Goal: Transaction & Acquisition: Book appointment/travel/reservation

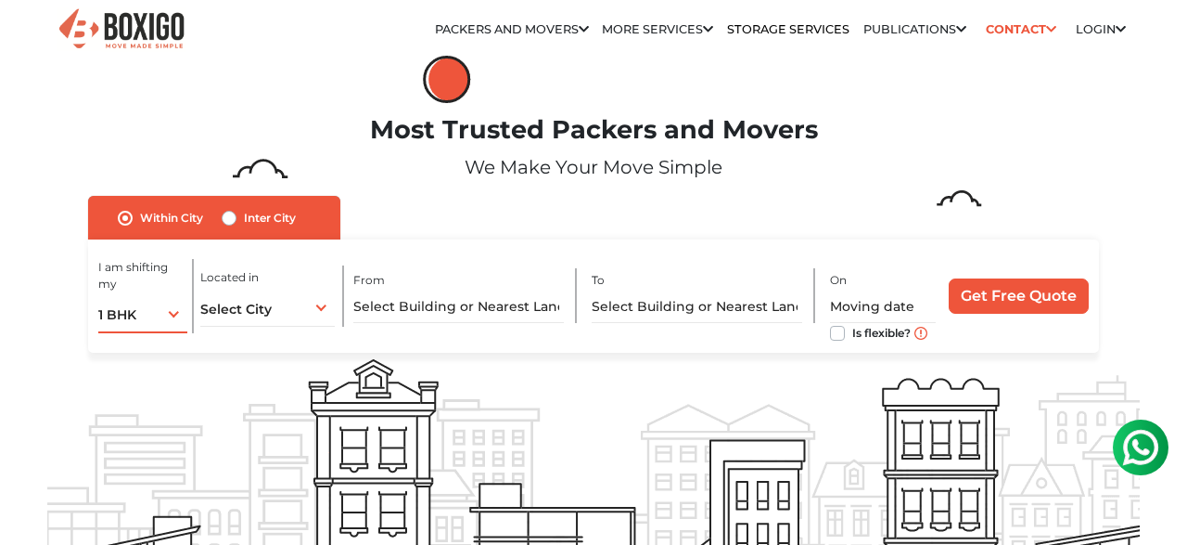
click at [155, 319] on div "1 BHK 1 BHK 2 BHK 3 BHK 3 + BHK FEW ITEMS" at bounding box center [142, 313] width 89 height 39
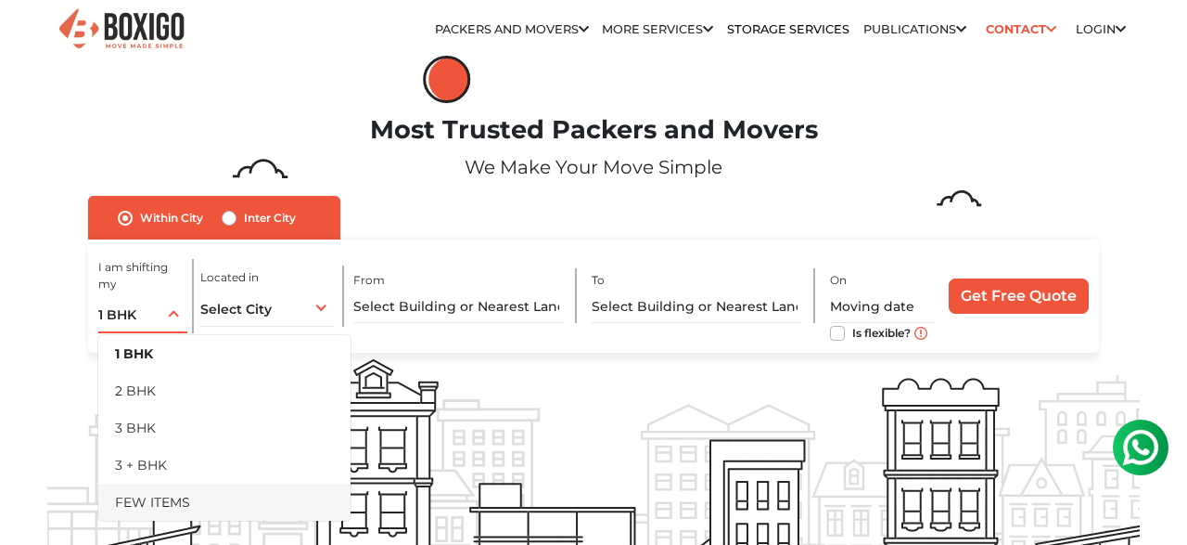
click at [173, 493] on li "FEW ITEMS" at bounding box center [224, 501] width 252 height 37
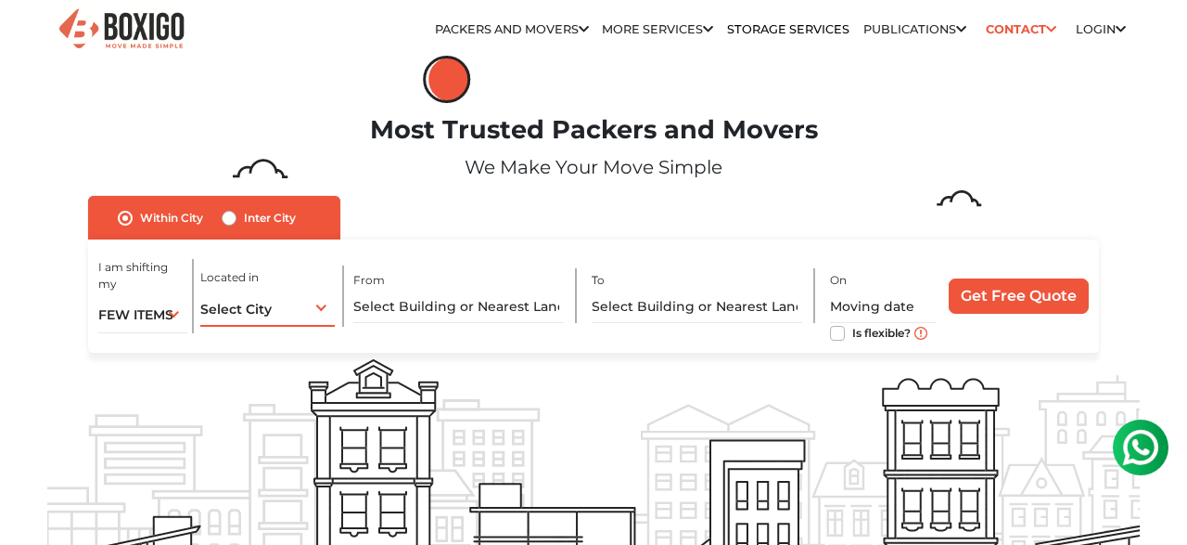
click at [305, 318] on div "Select City Select City Bangalore Bengaluru Bhopal Bhubaneswar Chennai Coimbato…" at bounding box center [267, 307] width 135 height 39
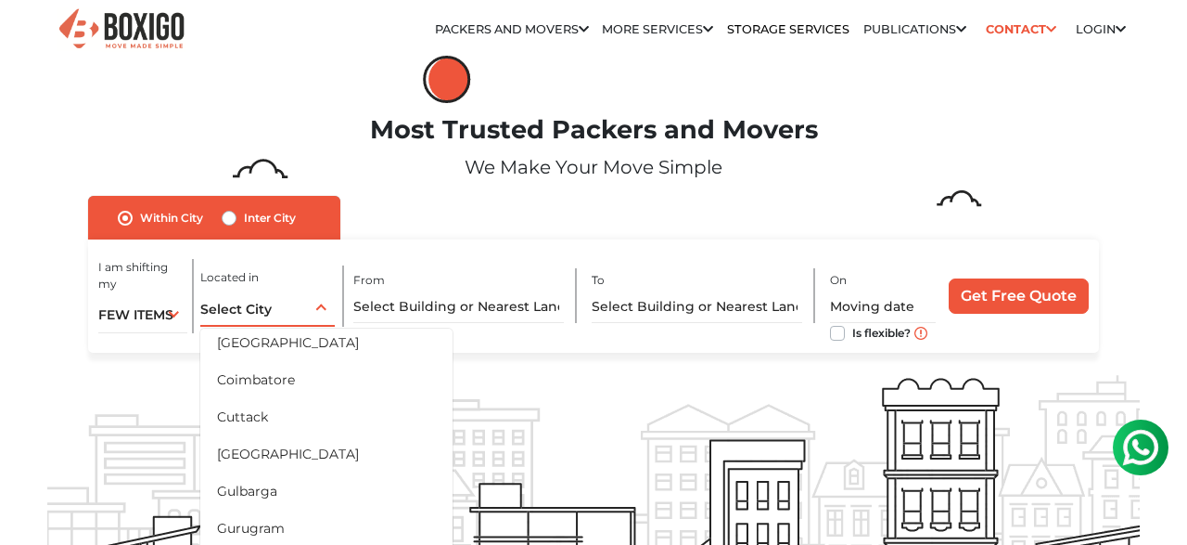
scroll to position [191, 0]
click at [238, 450] on li "[GEOGRAPHIC_DATA]" at bounding box center [326, 452] width 252 height 37
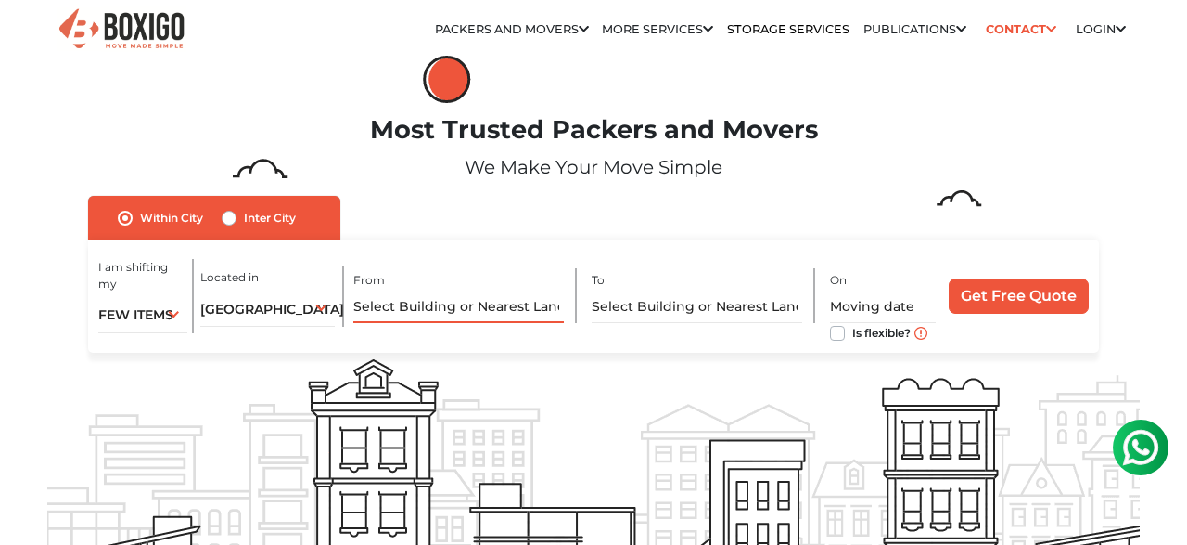
click at [405, 308] on input "text" at bounding box center [458, 306] width 211 height 32
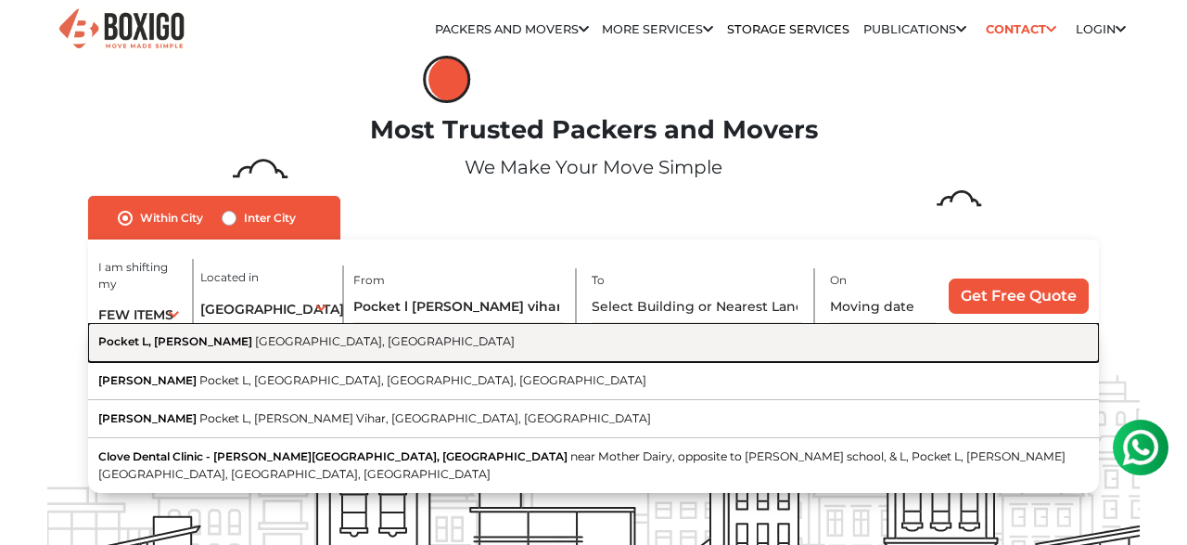
click at [255, 344] on span "[GEOGRAPHIC_DATA], [GEOGRAPHIC_DATA]" at bounding box center [385, 341] width 260 height 14
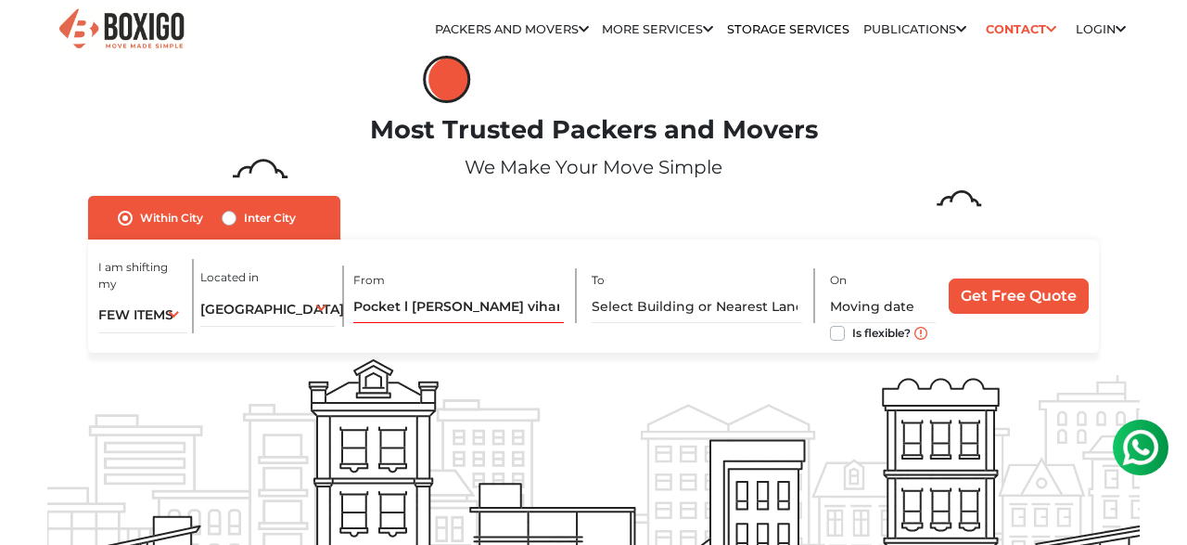
type input "Pocket L, Sarita Vihar, New Delhi, Delhi"
click at [637, 301] on input "text" at bounding box center [697, 306] width 211 height 32
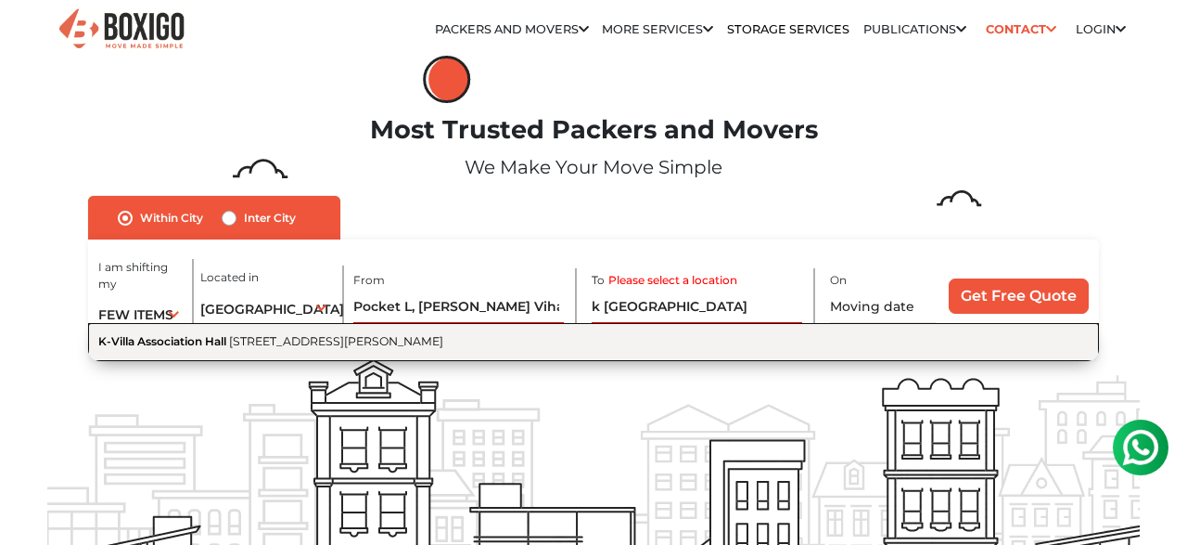
click at [443, 340] on span "[STREET_ADDRESS][PERSON_NAME]" at bounding box center [336, 341] width 214 height 14
type input "K-[GEOGRAPHIC_DATA], [GEOGRAPHIC_DATA][PERSON_NAME], [GEOGRAPHIC_DATA]"
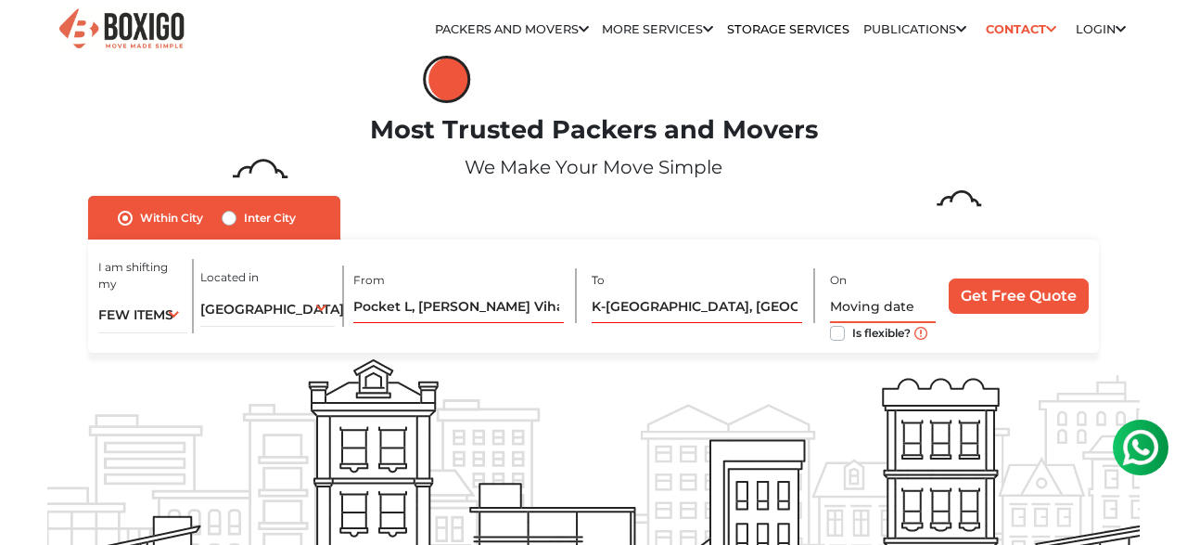
click at [880, 309] on input "text" at bounding box center [883, 306] width 106 height 32
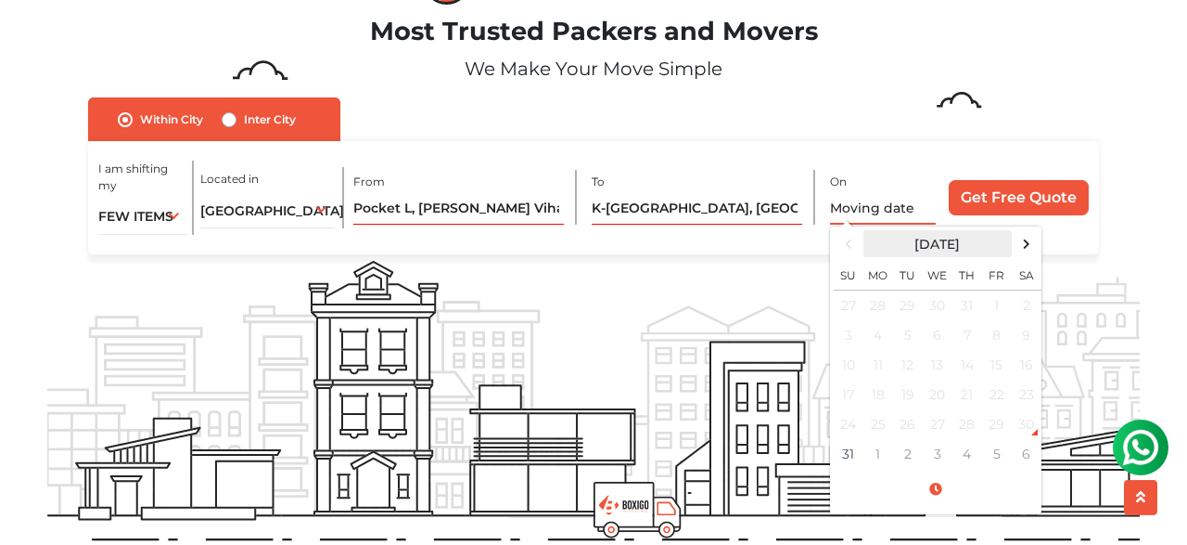
scroll to position [98, 0]
click at [853, 455] on td "31" at bounding box center [849, 454] width 30 height 30
type input "08/31/2025 2:18 PM"
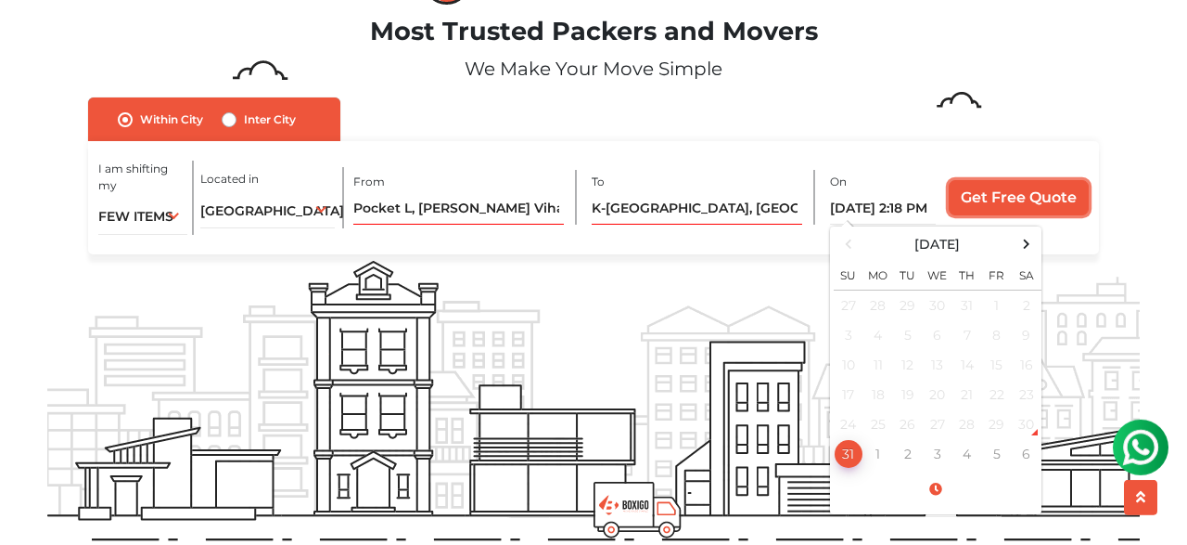
click at [1002, 190] on input "Get Free Quote" at bounding box center [1019, 197] width 140 height 35
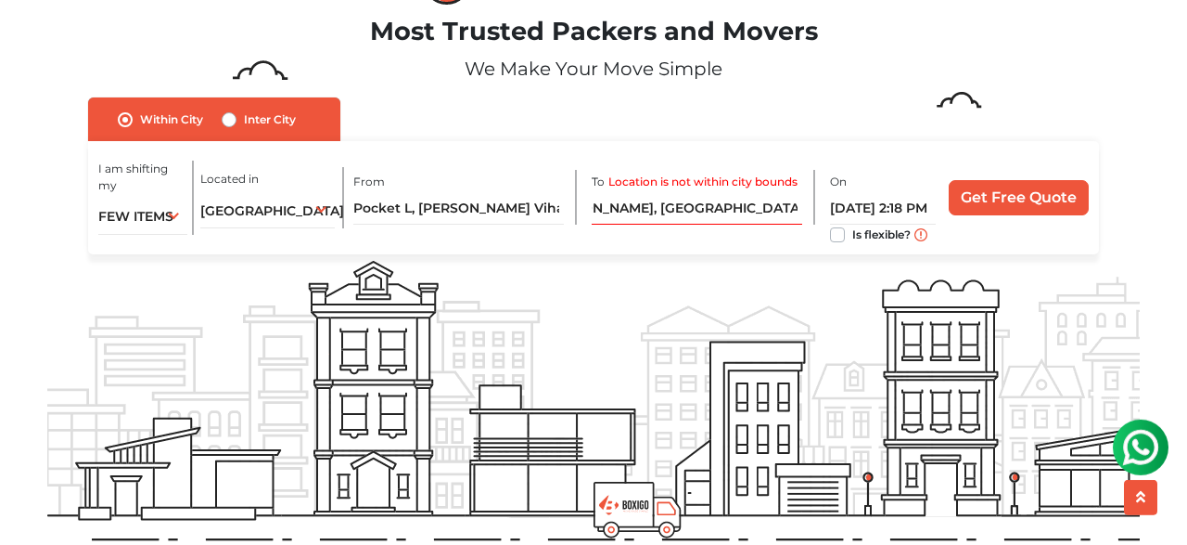
click at [244, 120] on label "Inter City" at bounding box center [270, 120] width 52 height 22
click at [227, 120] on input "Inter City" at bounding box center [229, 118] width 15 height 19
radio input "true"
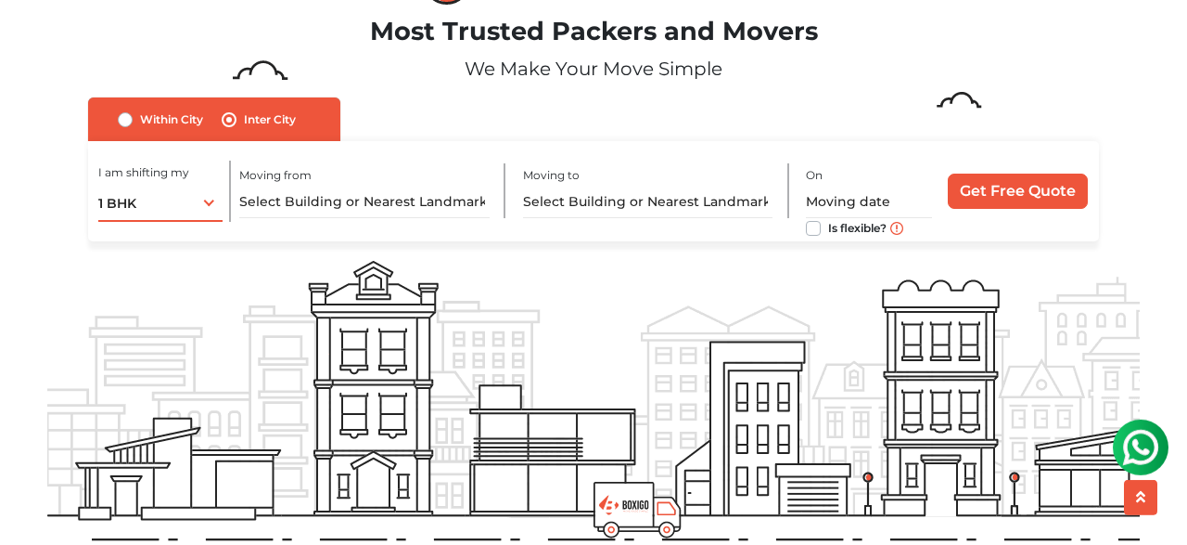
click at [181, 204] on div "1 BHK 1 BHK 2 BHK 3 BHK 3 + BHK FEW ITEMS" at bounding box center [160, 202] width 124 height 39
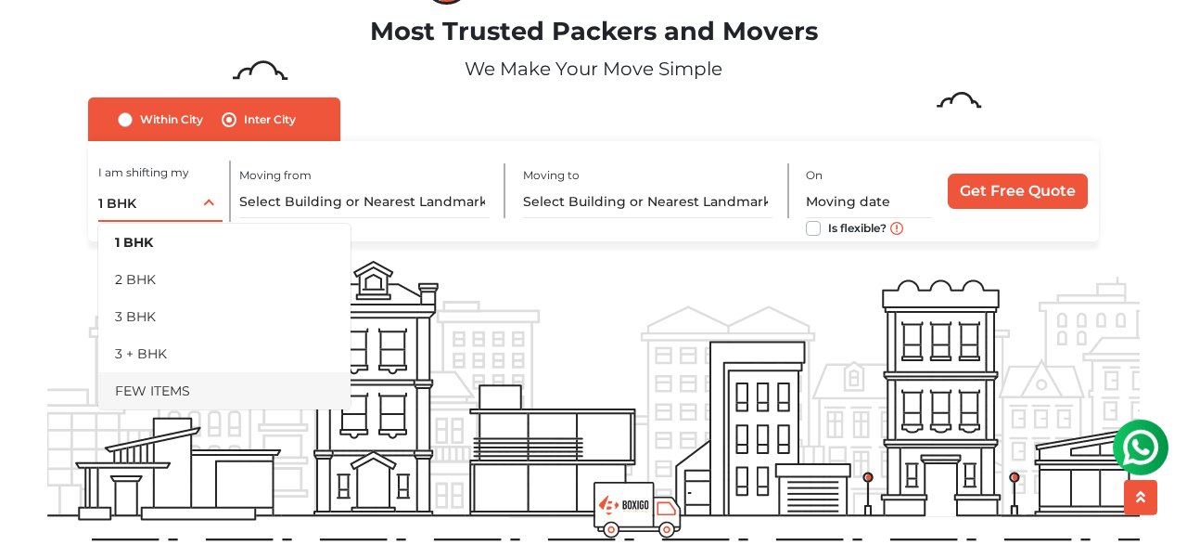
click at [173, 385] on li "FEW ITEMS" at bounding box center [224, 390] width 252 height 37
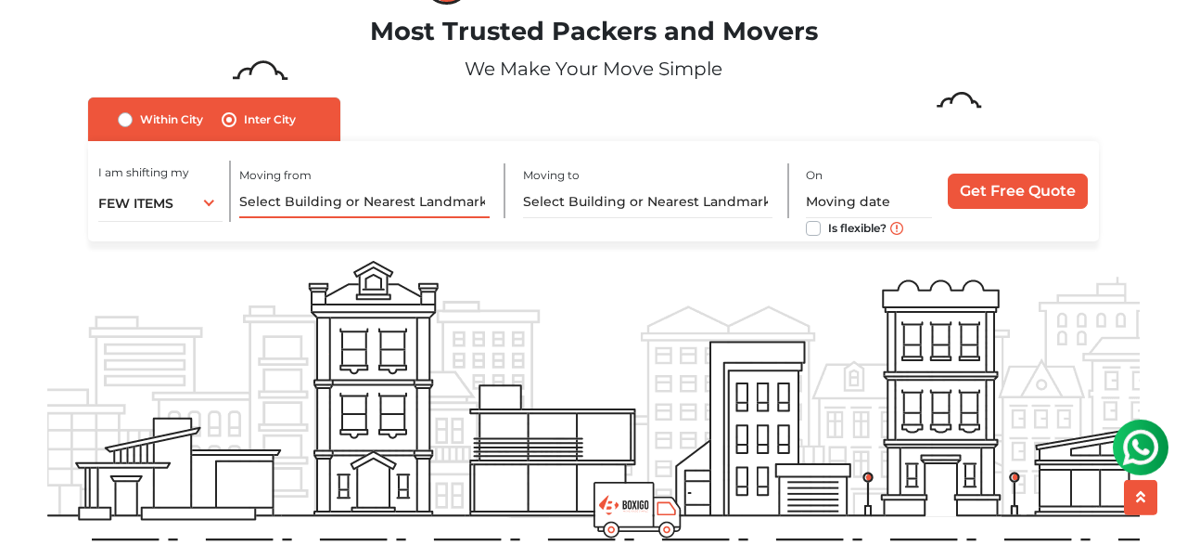
click at [292, 198] on input "text" at bounding box center [364, 202] width 250 height 32
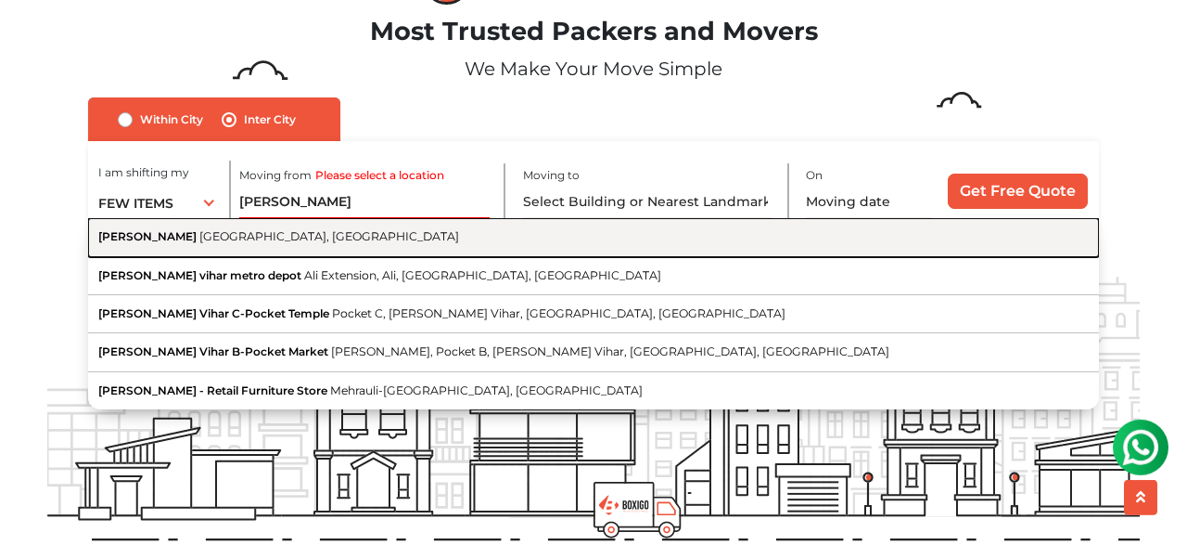
click at [192, 229] on button "Sarita Vihar New Delhi, Delhi" at bounding box center [593, 237] width 1011 height 38
type input "[PERSON_NAME], [GEOGRAPHIC_DATA], [GEOGRAPHIC_DATA]"
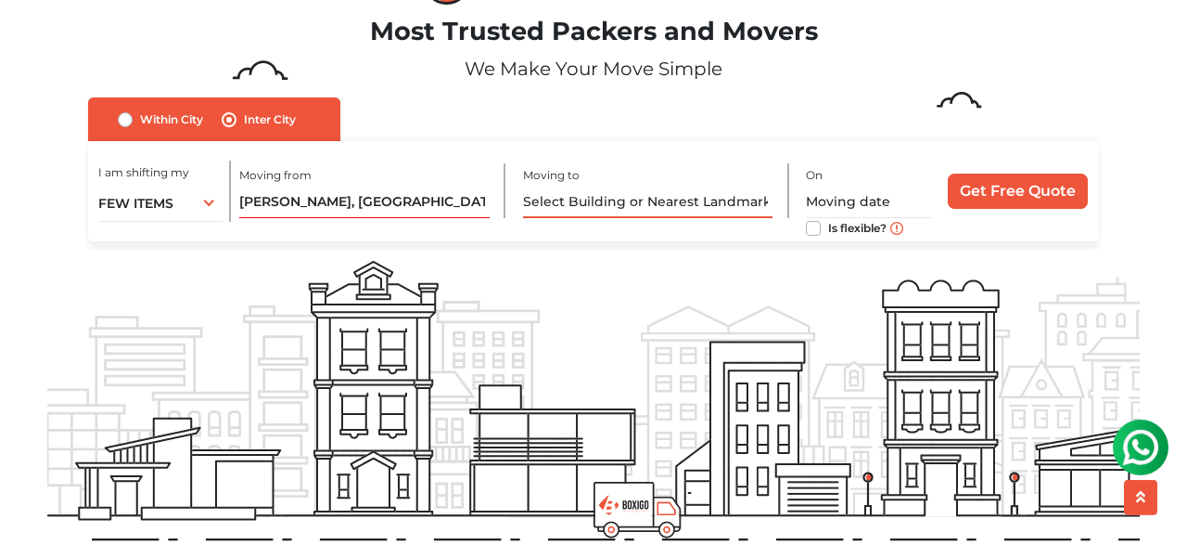
click at [569, 198] on input "text" at bounding box center [648, 202] width 250 height 32
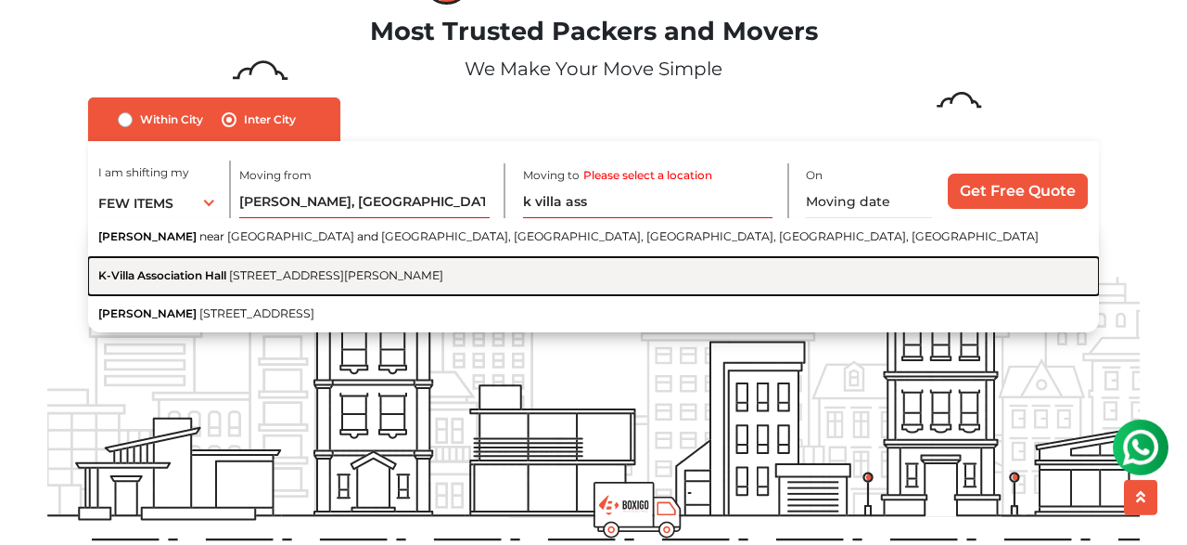
click at [443, 275] on span "[STREET_ADDRESS][PERSON_NAME]" at bounding box center [336, 275] width 214 height 14
type input "K-[GEOGRAPHIC_DATA], [GEOGRAPHIC_DATA][PERSON_NAME], [GEOGRAPHIC_DATA]"
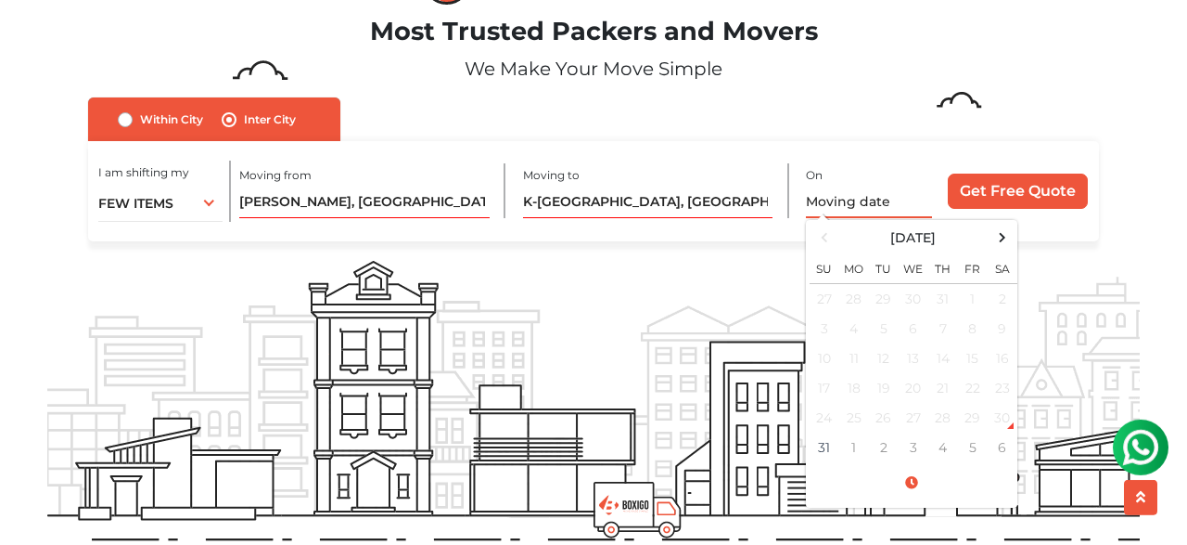
click at [847, 198] on input "text" at bounding box center [869, 202] width 126 height 32
click at [823, 439] on td "31" at bounding box center [825, 447] width 30 height 30
type input "08/31/2025 2:18 PM"
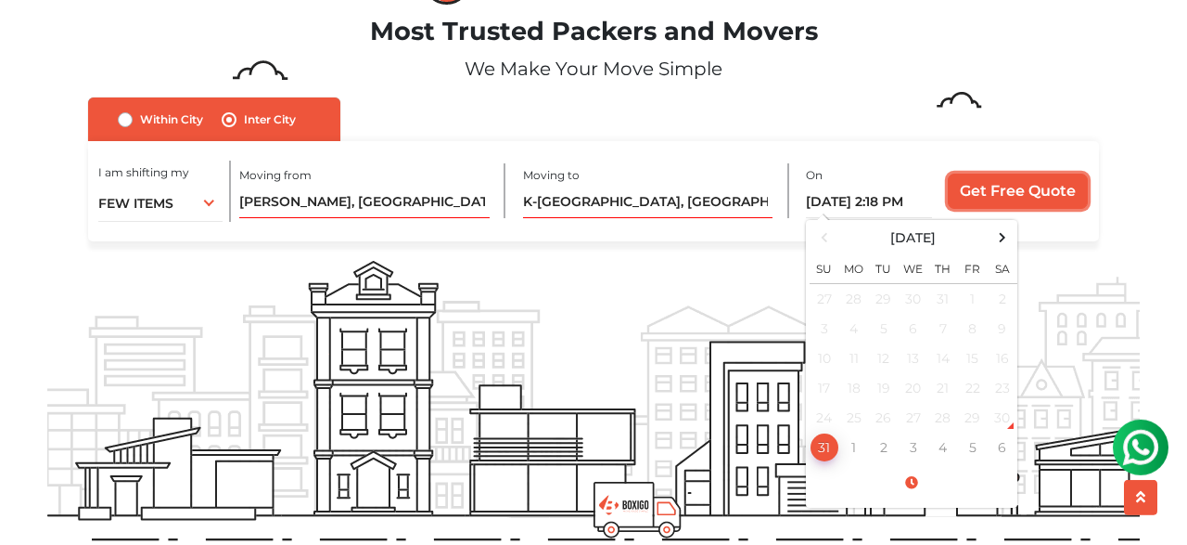
click at [989, 195] on input "Get Free Quote" at bounding box center [1018, 190] width 140 height 35
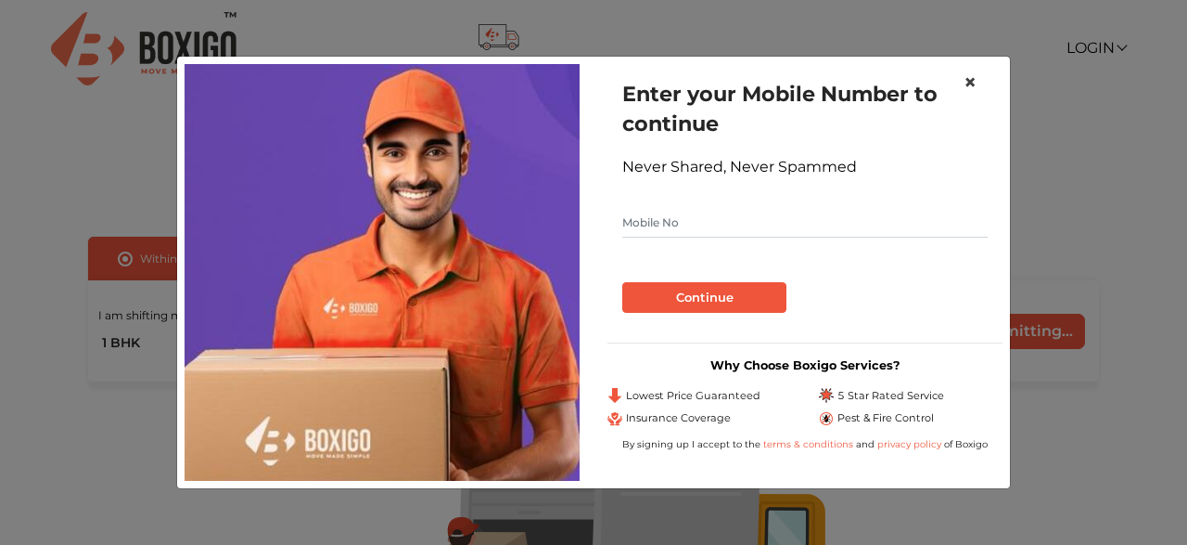
click at [972, 73] on span "×" at bounding box center [970, 82] width 13 height 27
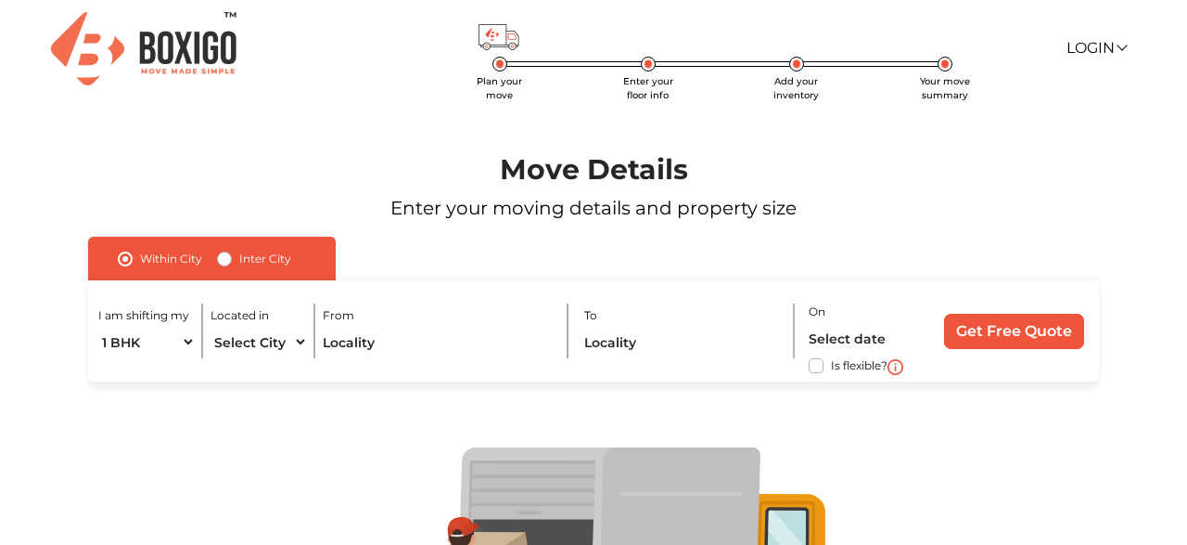
click at [239, 256] on label "Inter City" at bounding box center [265, 259] width 52 height 22
click at [221, 256] on input "Inter City" at bounding box center [224, 257] width 15 height 19
radio input "true"
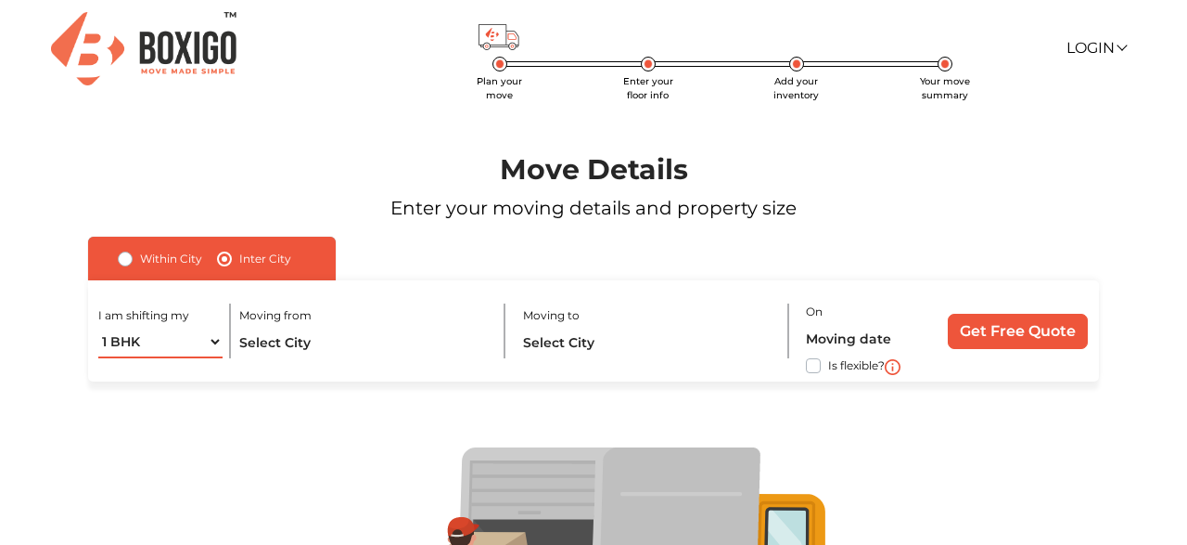
click at [98, 326] on select "1 BHK 2 BHK 3 BHK 3 + BHK FEW ITEMS" at bounding box center [160, 342] width 124 height 32
select select "FEW ITEMS"
click option "FEW ITEMS" at bounding box center [0, 0] width 0 height 0
click at [300, 342] on input "text" at bounding box center [364, 342] width 250 height 32
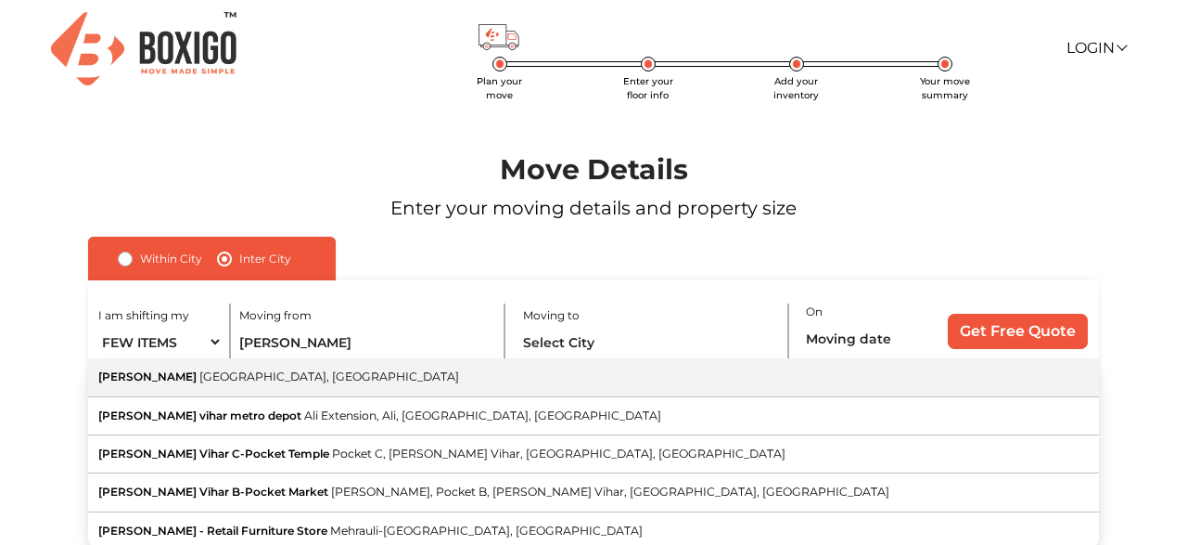
click at [216, 381] on span "[GEOGRAPHIC_DATA], [GEOGRAPHIC_DATA]" at bounding box center [329, 376] width 260 height 14
type input "[PERSON_NAME], [GEOGRAPHIC_DATA], [GEOGRAPHIC_DATA]"
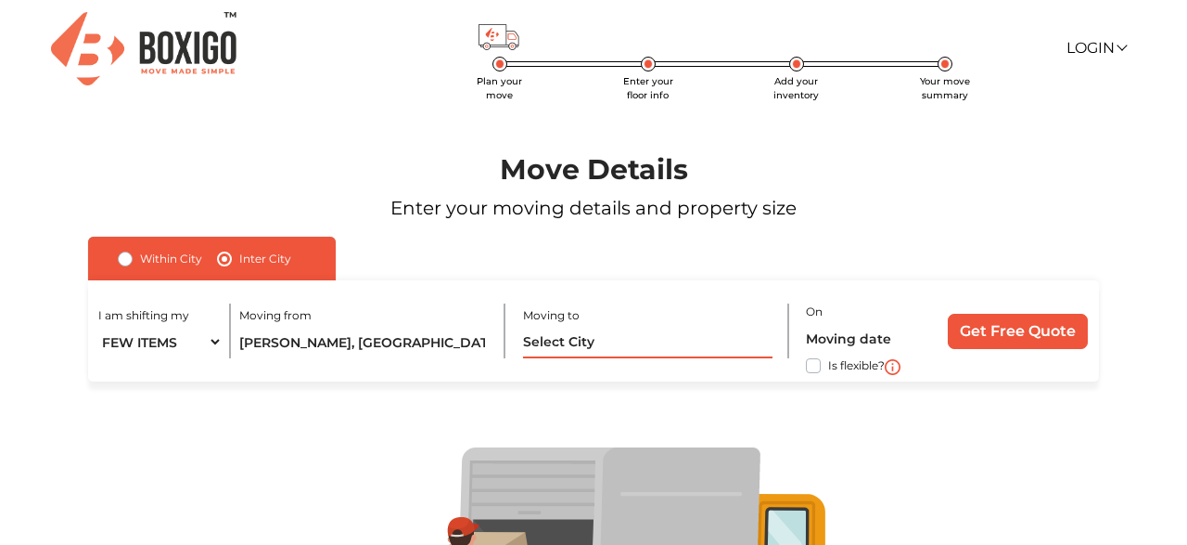
click at [547, 331] on input "text" at bounding box center [648, 342] width 250 height 32
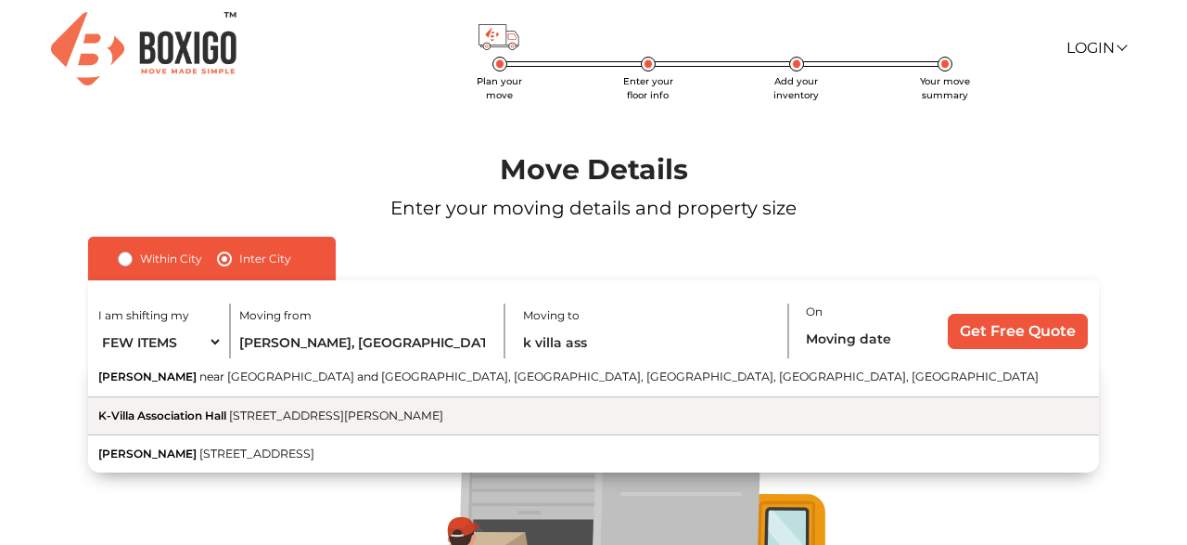
click at [391, 414] on span "[STREET_ADDRESS][PERSON_NAME]" at bounding box center [336, 415] width 214 height 14
type input "K-[GEOGRAPHIC_DATA], [GEOGRAPHIC_DATA][PERSON_NAME], [GEOGRAPHIC_DATA]"
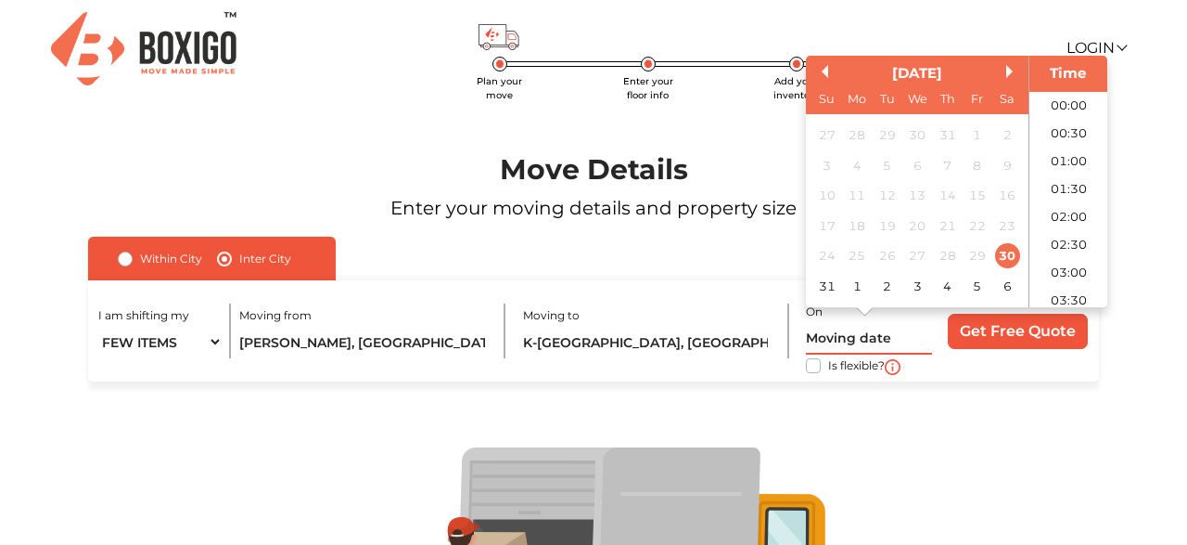
scroll to position [686, 0]
click at [830, 325] on input "text" at bounding box center [869, 338] width 126 height 32
click at [828, 287] on div "31" at bounding box center [826, 286] width 25 height 25
type input "[DATE] 12:00 AM"
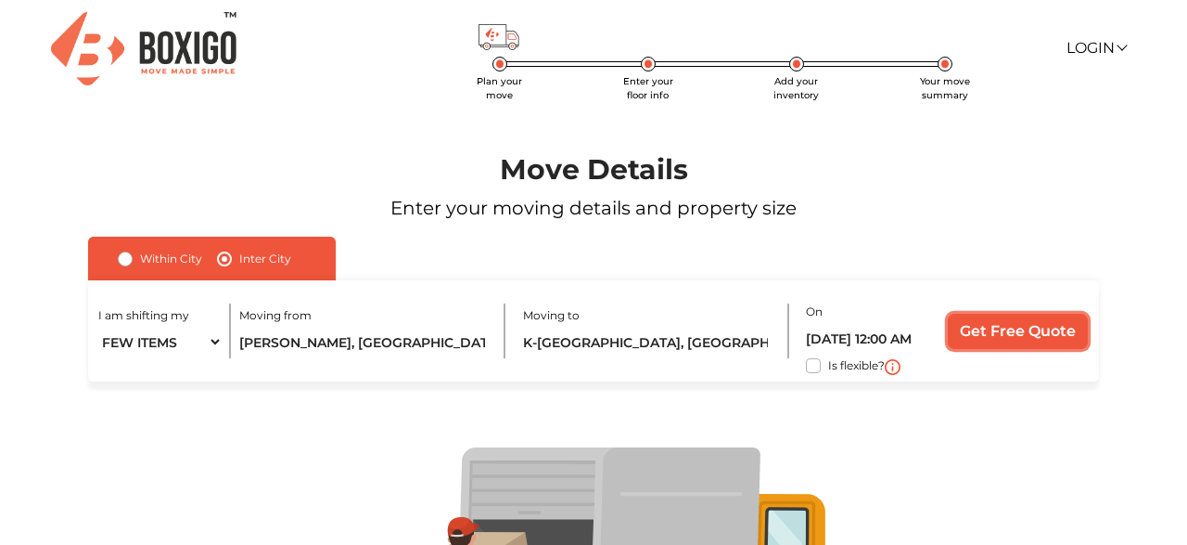
click at [992, 327] on input "Get Free Quote" at bounding box center [1018, 331] width 140 height 35
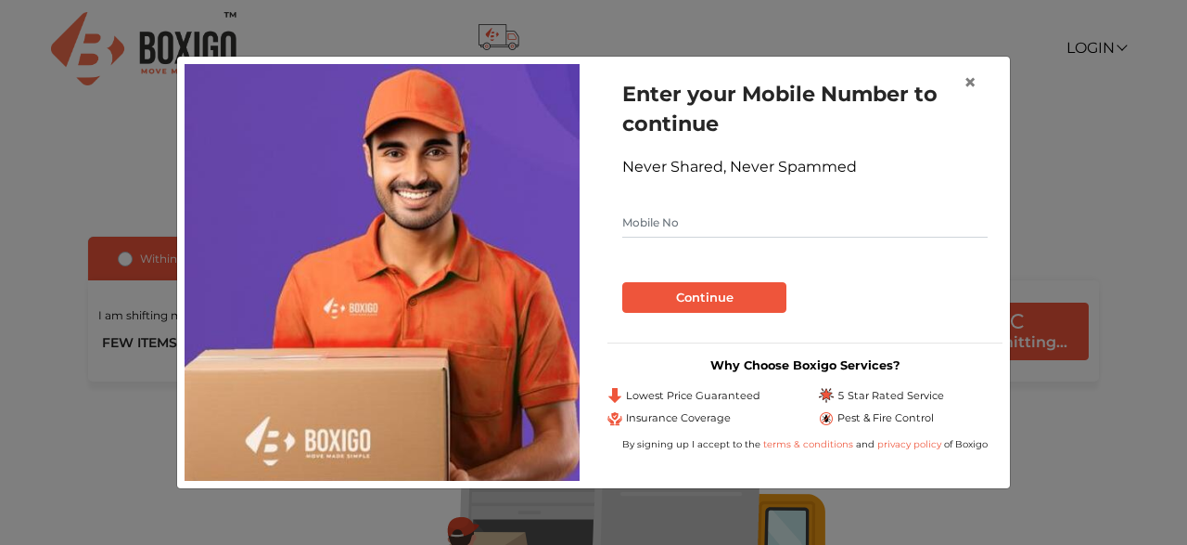
click at [740, 224] on input "text" at bounding box center [804, 223] width 365 height 30
type input "8356862464"
click at [719, 288] on button "Continue" at bounding box center [704, 298] width 164 height 32
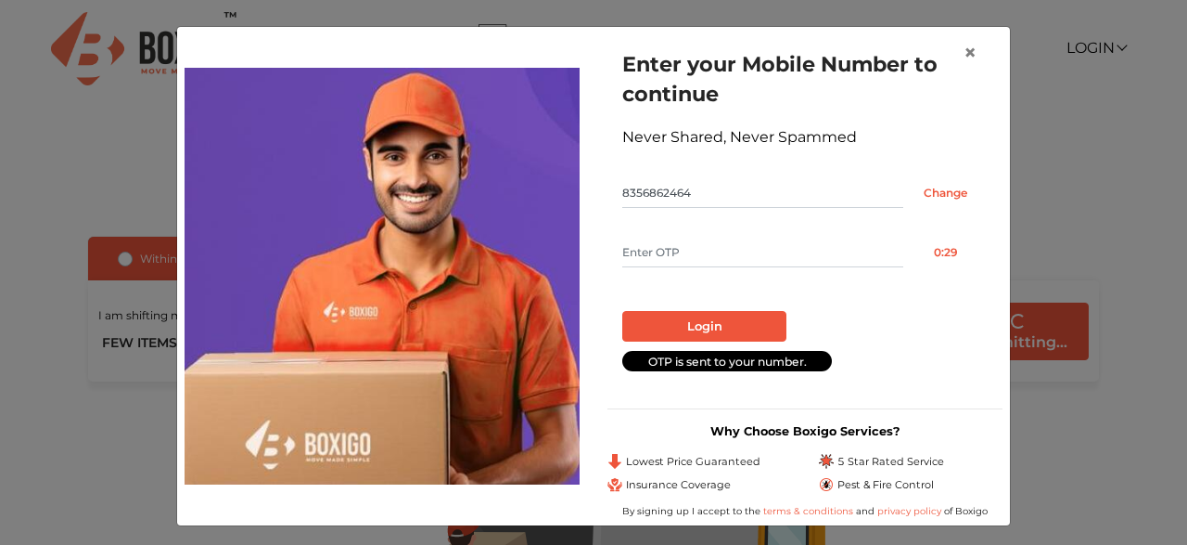
click at [697, 260] on input "text" at bounding box center [762, 252] width 281 height 30
type input "1163"
click at [702, 314] on button "Login" at bounding box center [704, 327] width 164 height 32
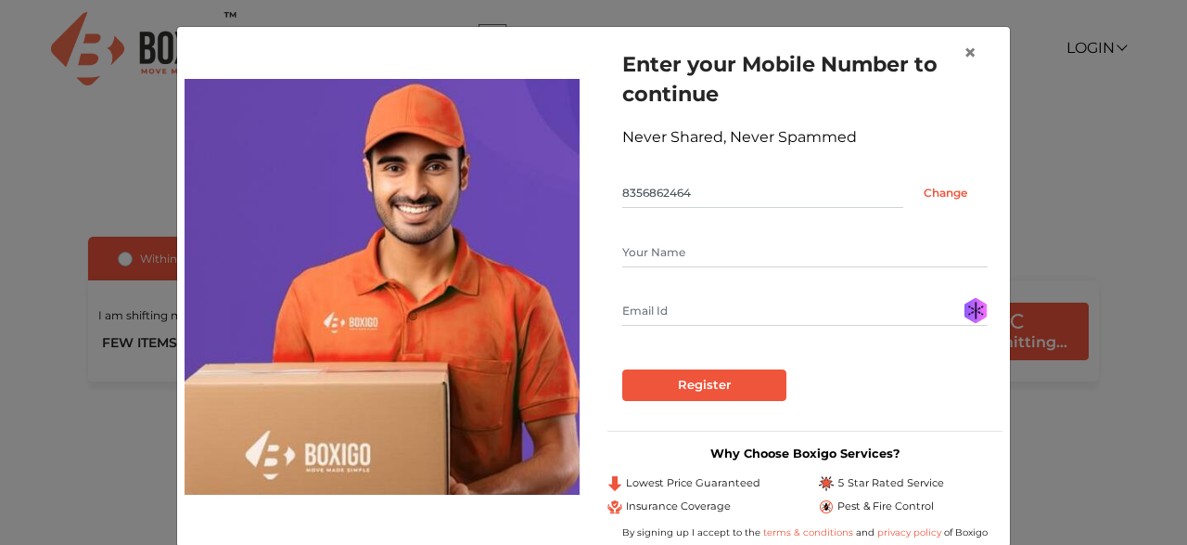
click at [687, 251] on input "text" at bounding box center [804, 252] width 365 height 30
type input "Alim"
click at [979, 305] on input "text" at bounding box center [804, 311] width 365 height 30
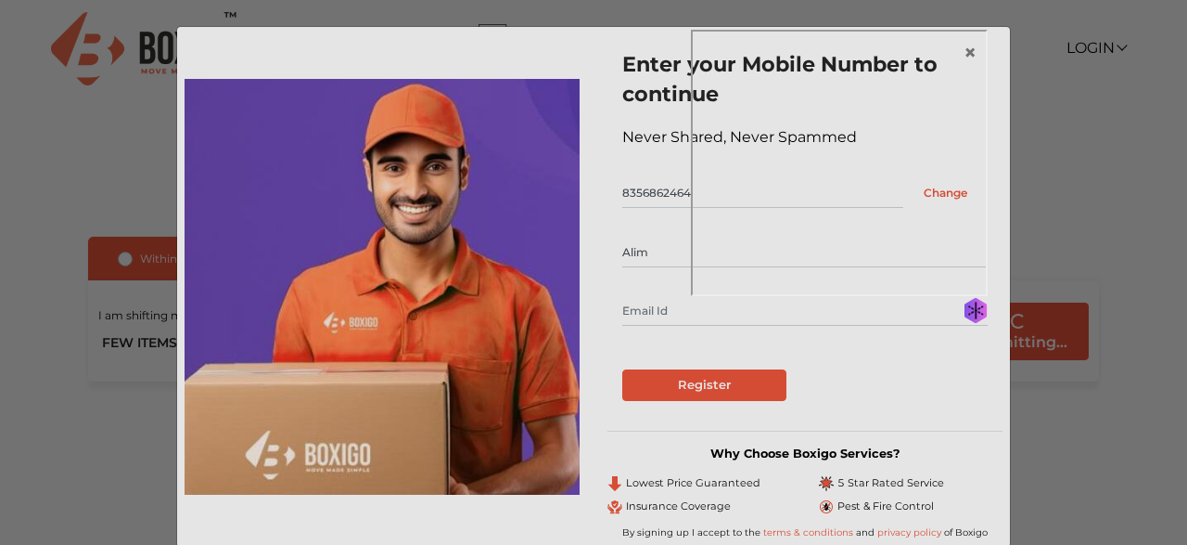
type input "[EMAIL_ADDRESS][DOMAIN_NAME]"
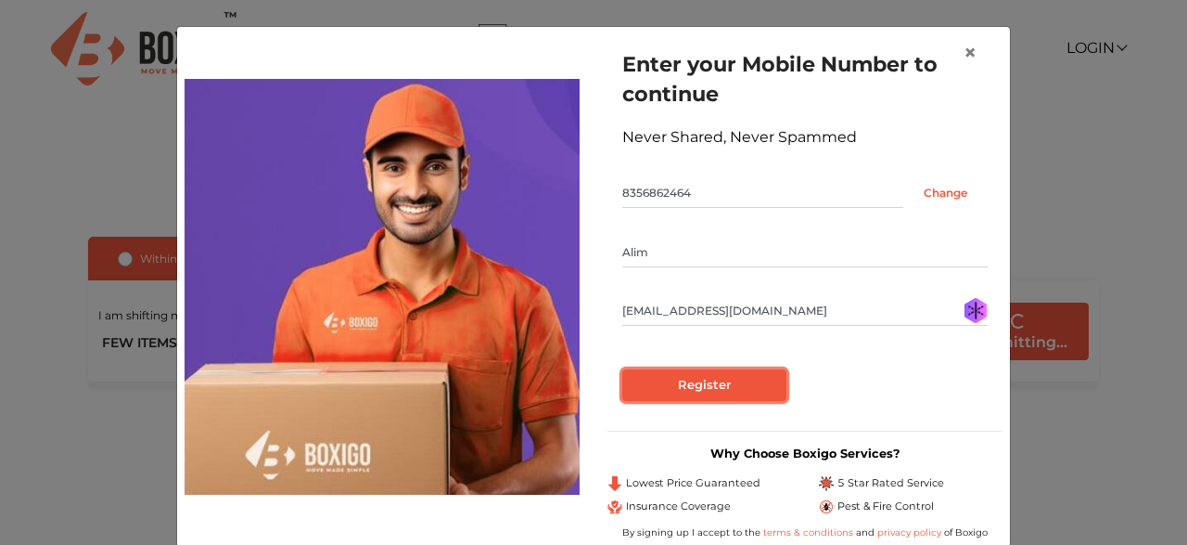
click at [730, 394] on input "Register" at bounding box center [704, 385] width 164 height 32
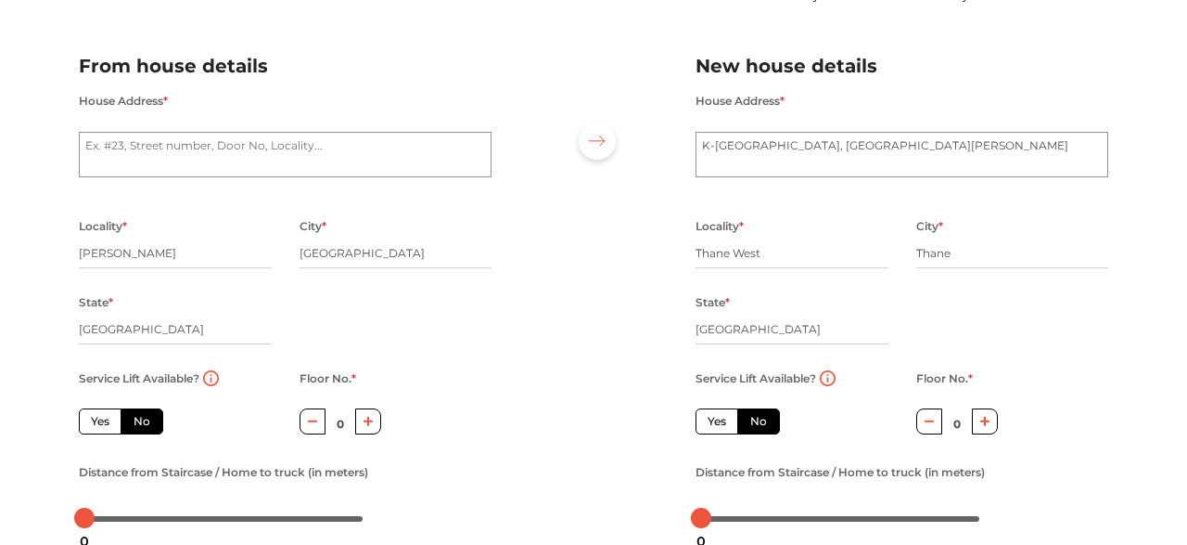
scroll to position [104, 0]
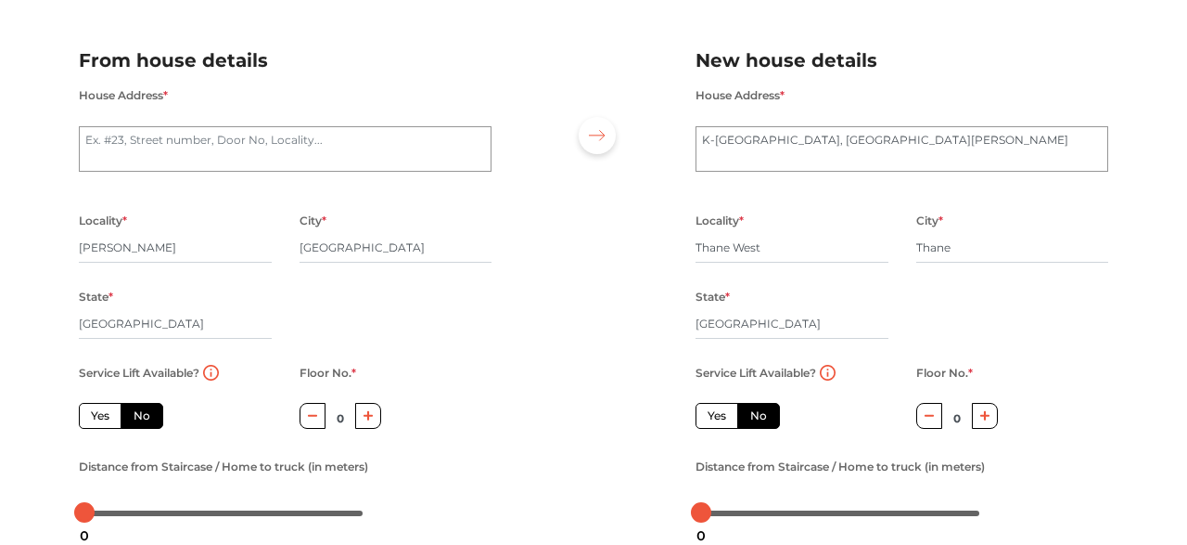
click at [371, 418] on icon "button" at bounding box center [369, 415] width 10 height 11
type input "2"
click at [984, 417] on icon "button" at bounding box center [986, 416] width 10 height 10
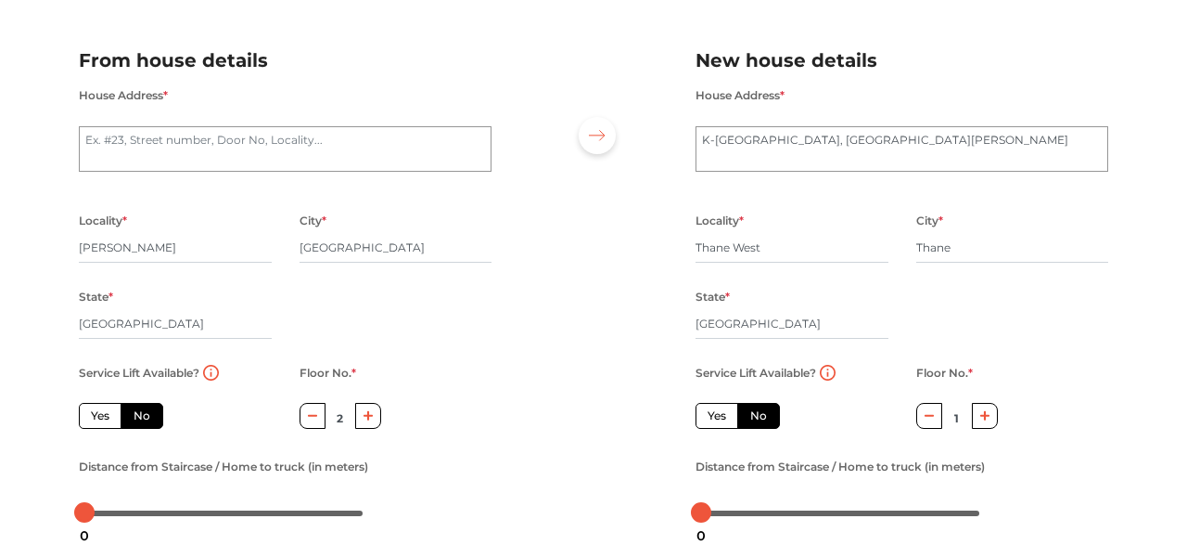
type input "2"
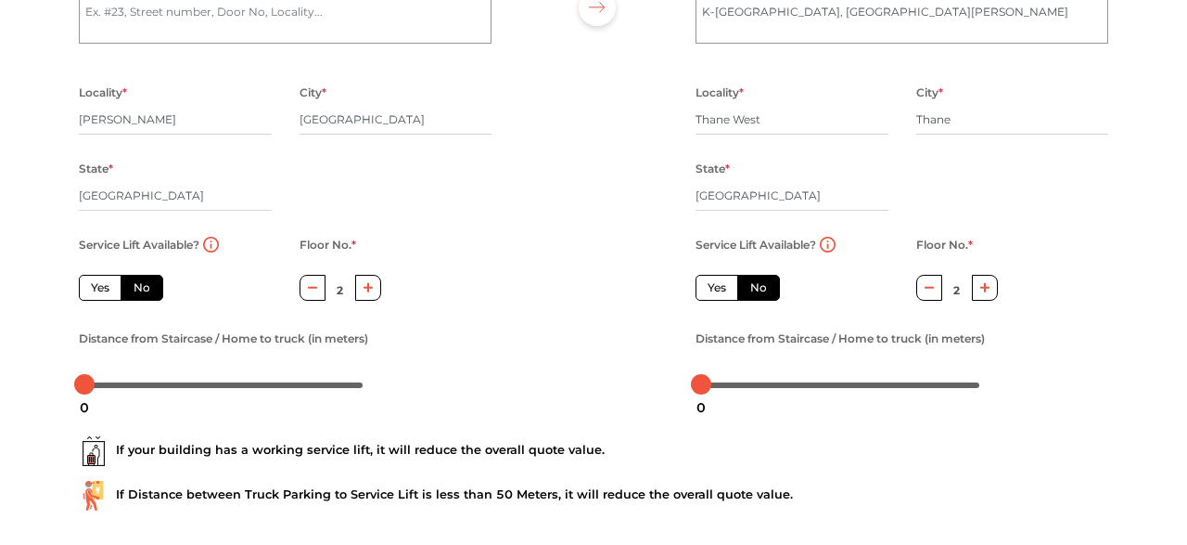
scroll to position [239, 0]
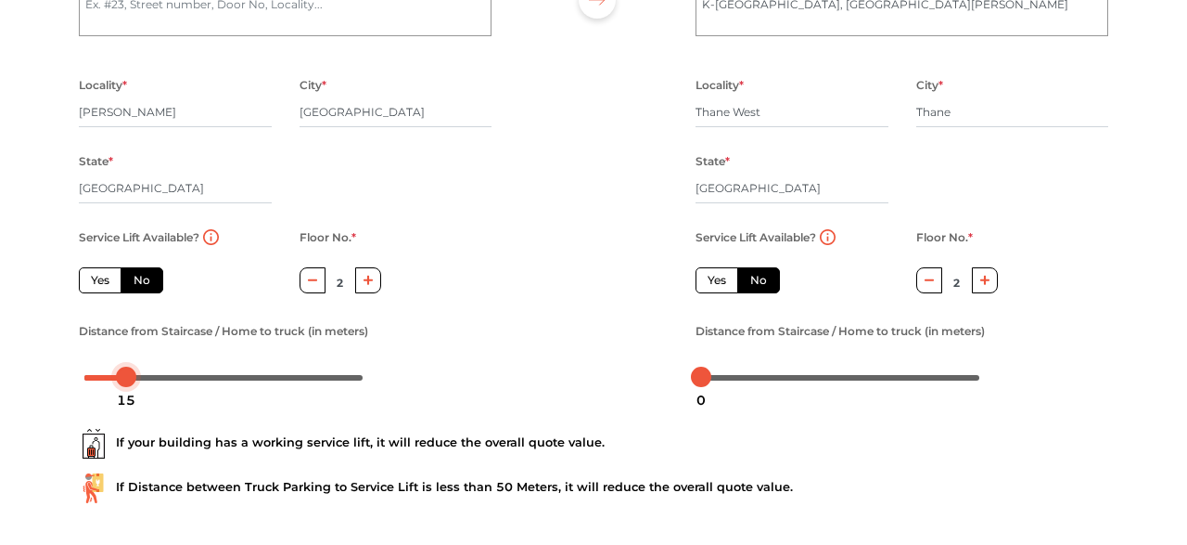
drag, startPoint x: 88, startPoint y: 381, endPoint x: 131, endPoint y: 391, distance: 43.7
click at [131, 305] on body "Plan your move Enter your floor info Add your inventory Your move summary My Mo…" at bounding box center [593, 33] width 1187 height 545
drag, startPoint x: 125, startPoint y: 378, endPoint x: 166, endPoint y: 387, distance: 41.7
click at [166, 305] on body "Plan your move Enter your floor info Add your inventory Your move summary My Mo…" at bounding box center [593, 33] width 1187 height 545
drag, startPoint x: 707, startPoint y: 378, endPoint x: 749, endPoint y: 385, distance: 42.4
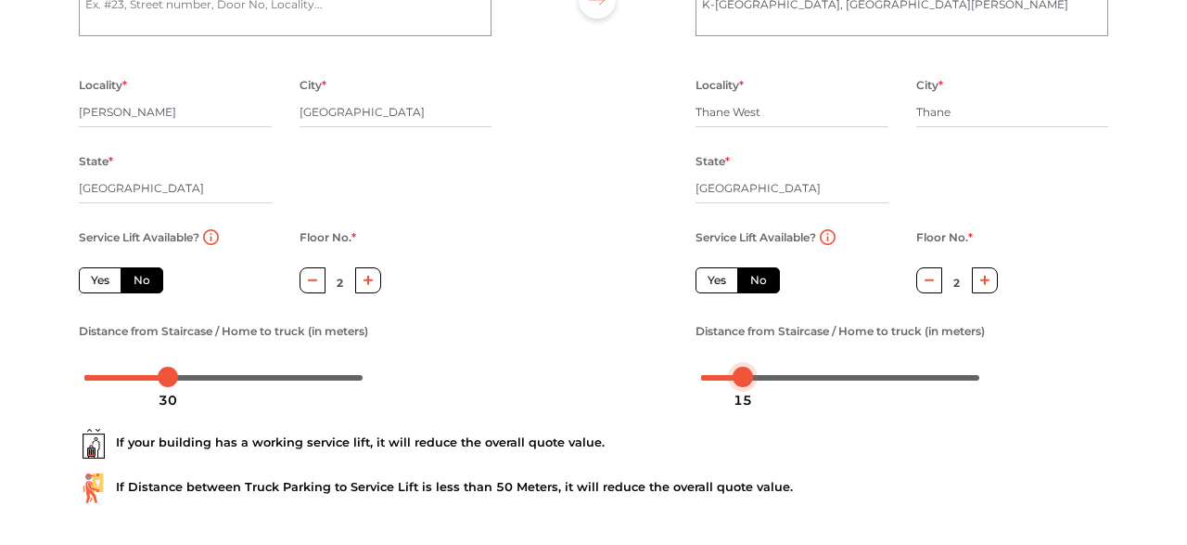
click at [749, 305] on body "Plan your move Enter your floor info Add your inventory Your move summary My Mo…" at bounding box center [593, 33] width 1187 height 545
click at [587, 379] on div at bounding box center [594, 143] width 176 height 511
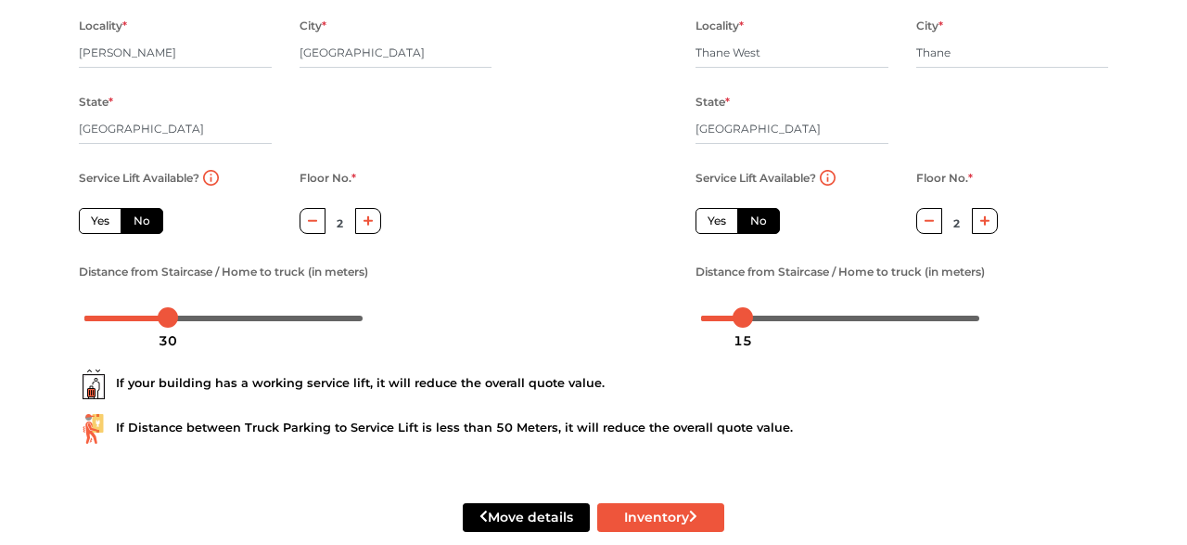
scroll to position [333, 0]
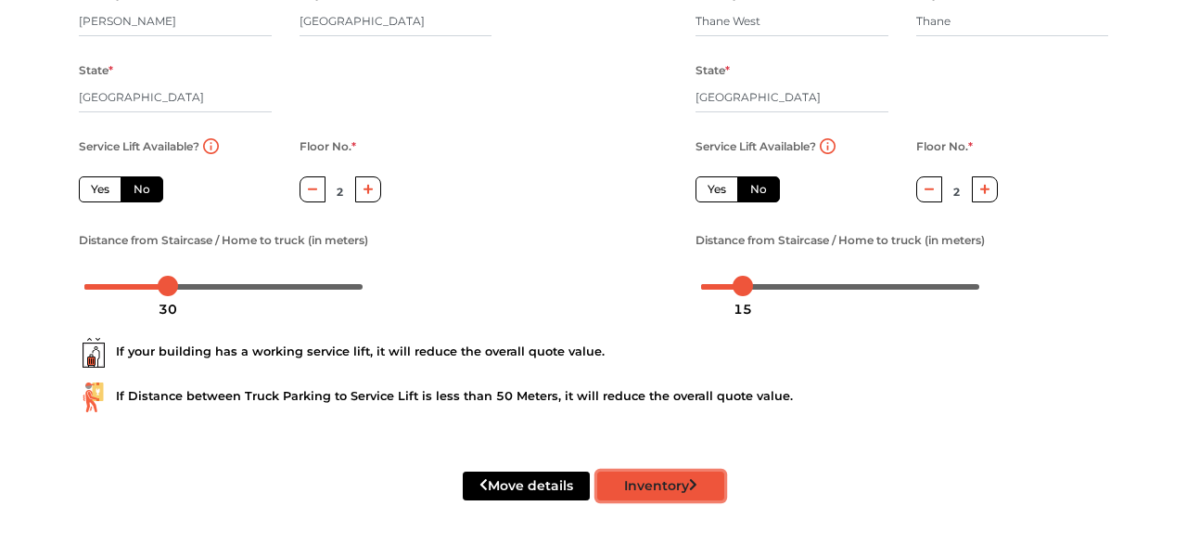
click at [654, 487] on button "Inventory" at bounding box center [660, 485] width 127 height 29
radio input "true"
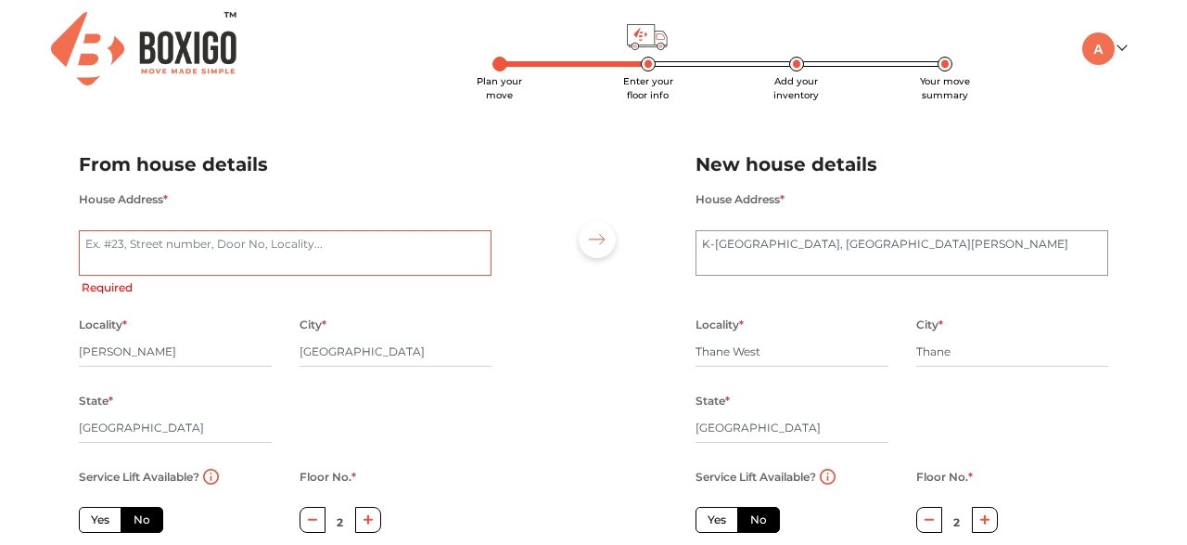
click at [224, 232] on textarea "House Address *" at bounding box center [285, 253] width 413 height 46
type textarea "2"
radio input "true"
type textarea "23, Bld"
radio input "true"
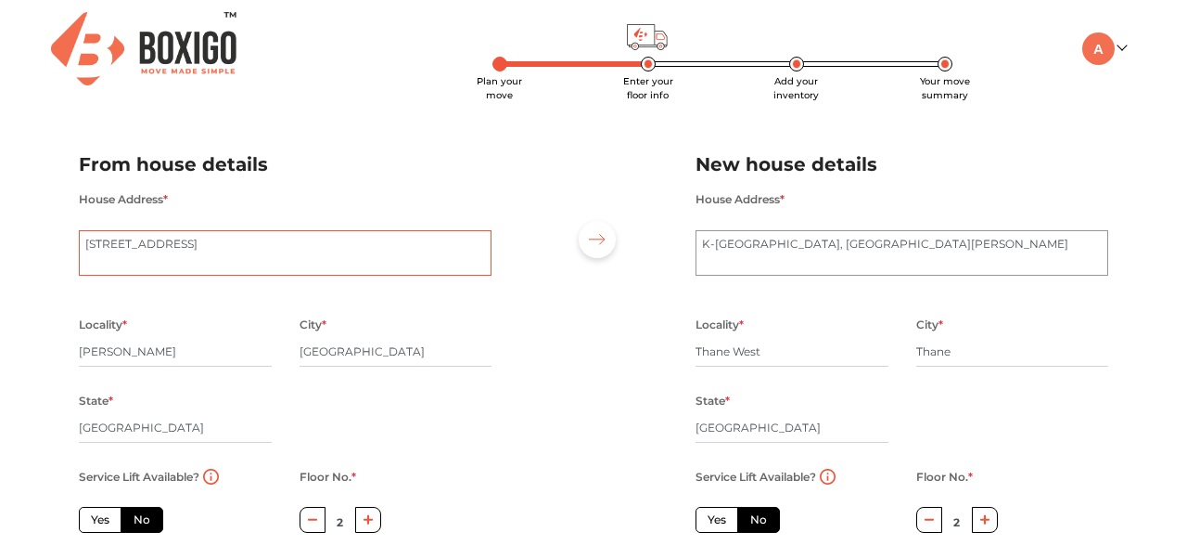
type textarea "[STREET_ADDRESS]"
click at [532, 284] on div at bounding box center [594, 382] width 176 height 511
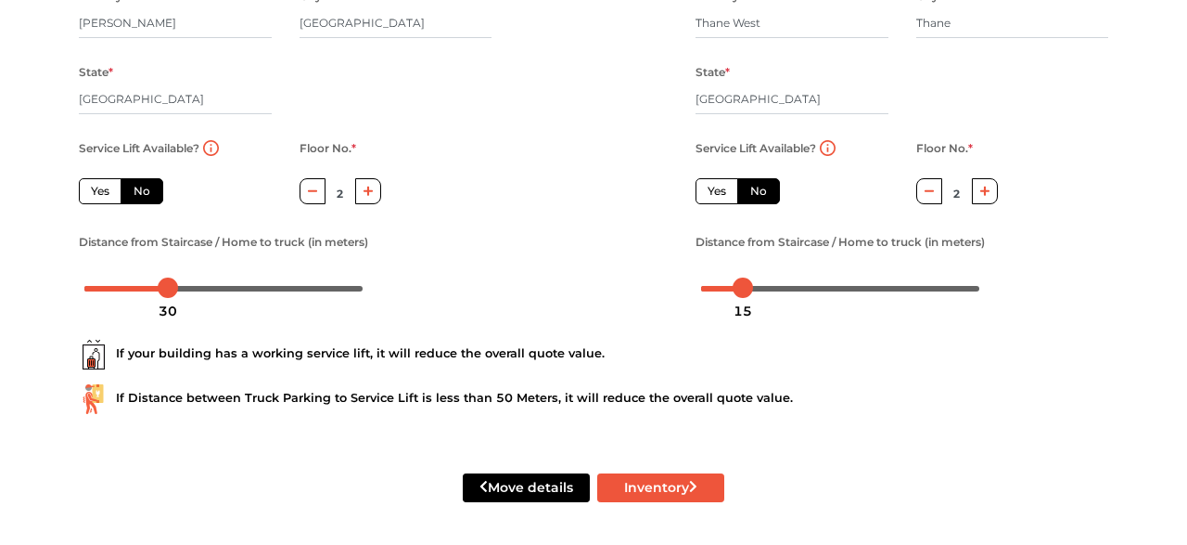
scroll to position [333, 0]
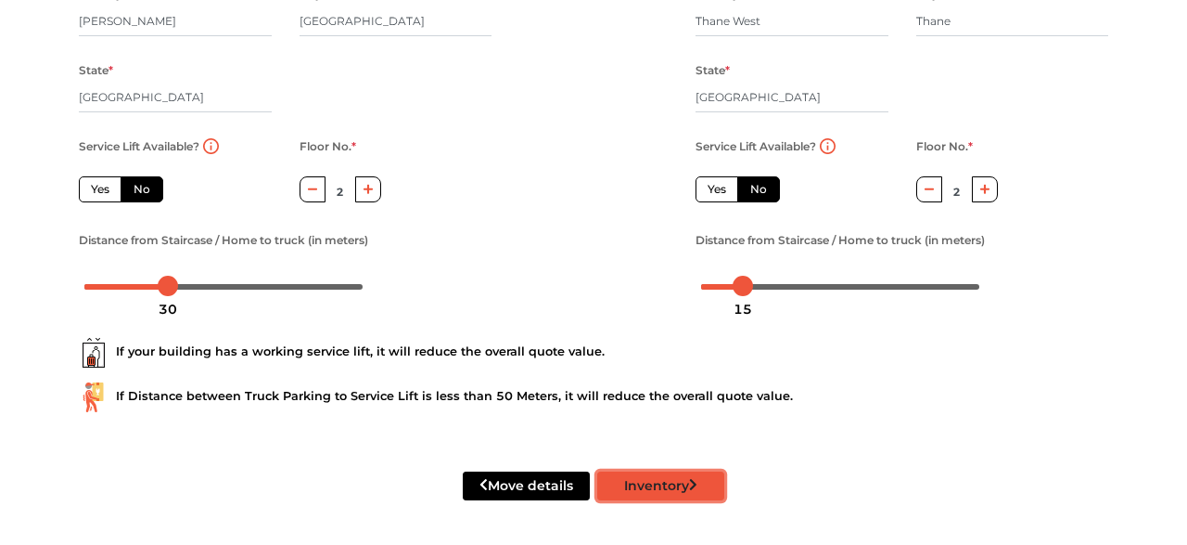
click at [684, 496] on button "Inventory" at bounding box center [660, 485] width 127 height 29
radio input "true"
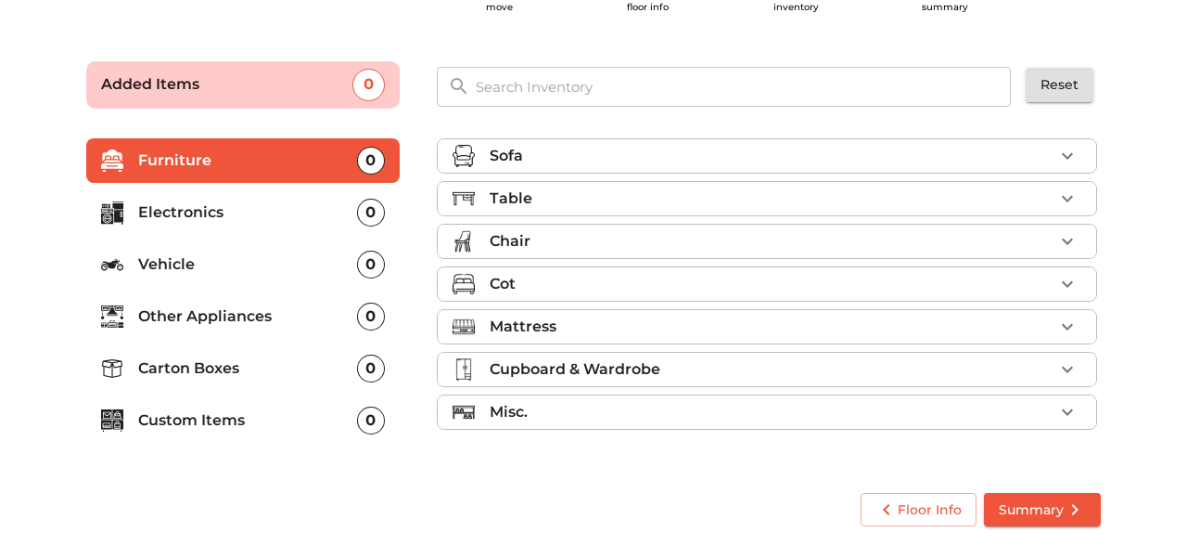
scroll to position [89, 0]
click at [545, 401] on div "Misc." at bounding box center [772, 412] width 564 height 22
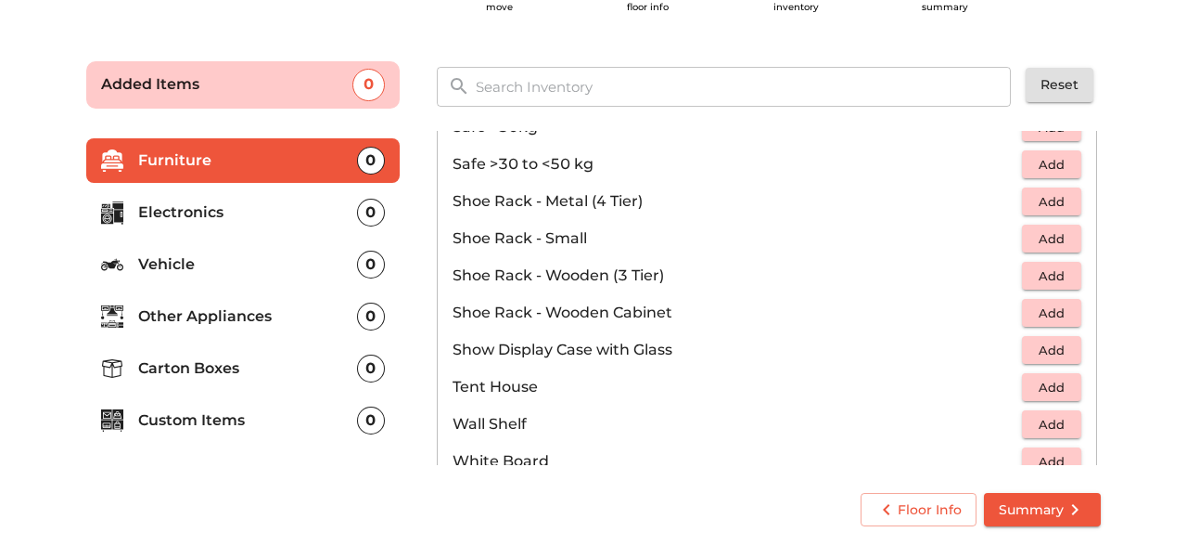
scroll to position [993, 0]
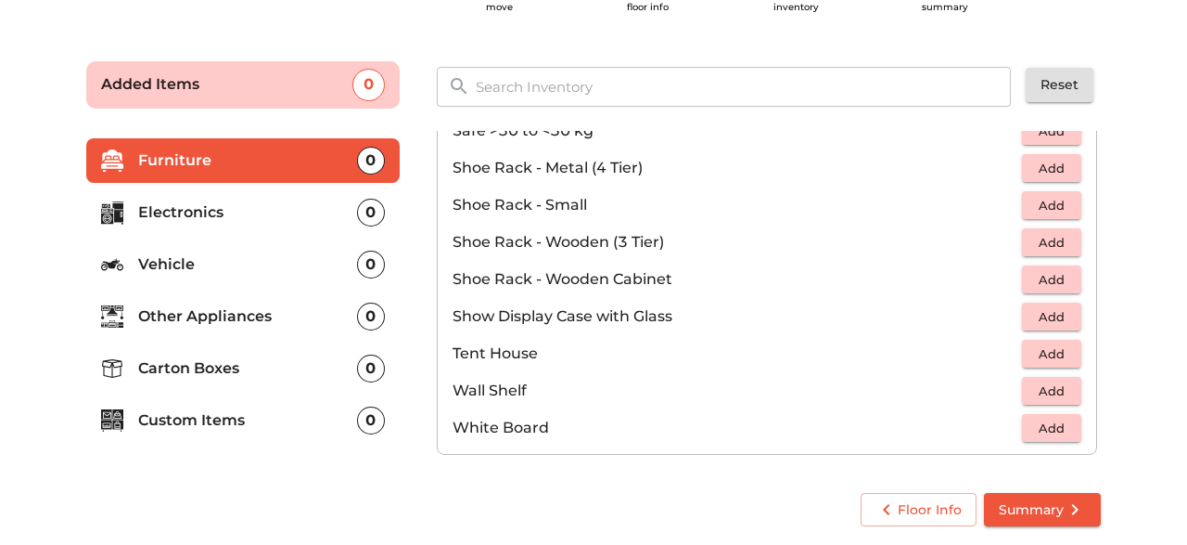
click at [218, 361] on p "Carton Boxes" at bounding box center [247, 368] width 219 height 22
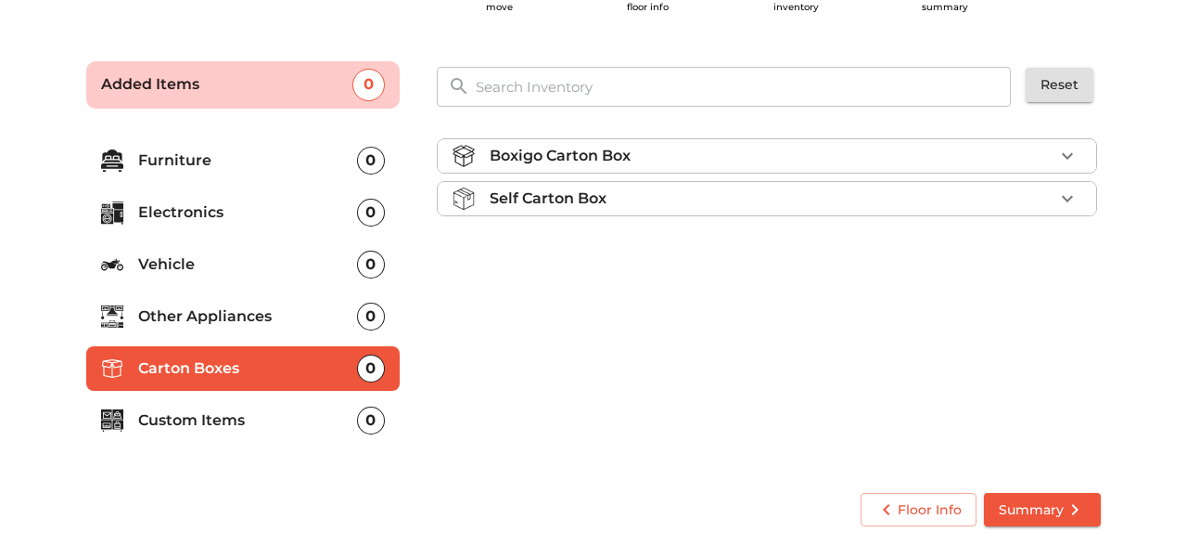
scroll to position [0, 0]
click at [542, 160] on p "Boxigo Carton Box" at bounding box center [560, 156] width 141 height 22
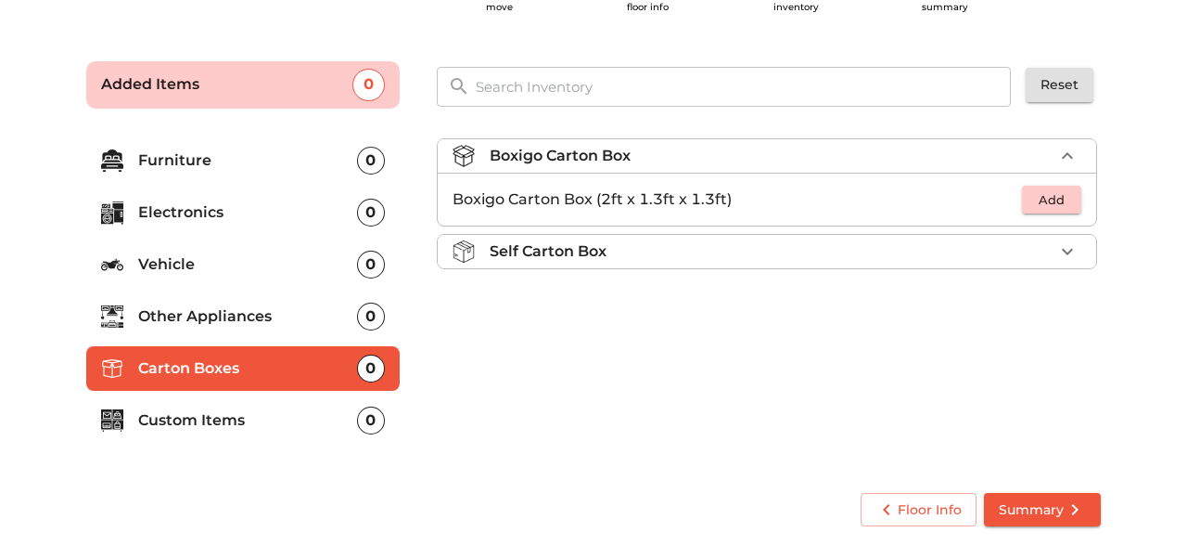
click at [1051, 194] on span "Add" at bounding box center [1052, 199] width 41 height 21
click at [1068, 194] on icon "button" at bounding box center [1067, 199] width 13 height 13
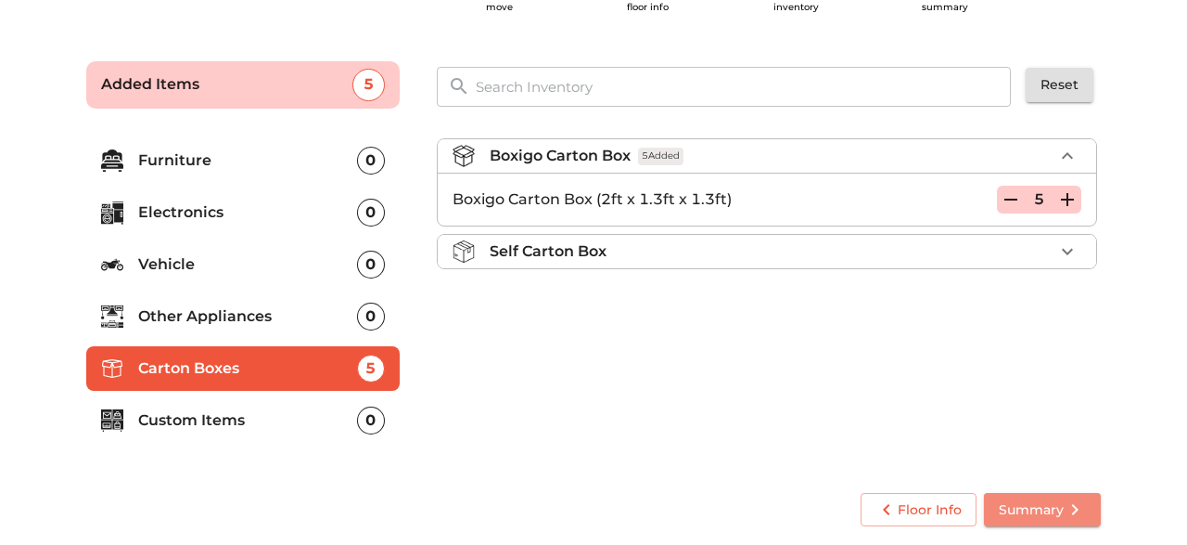
click at [1030, 507] on span "Summary" at bounding box center [1042, 509] width 87 height 23
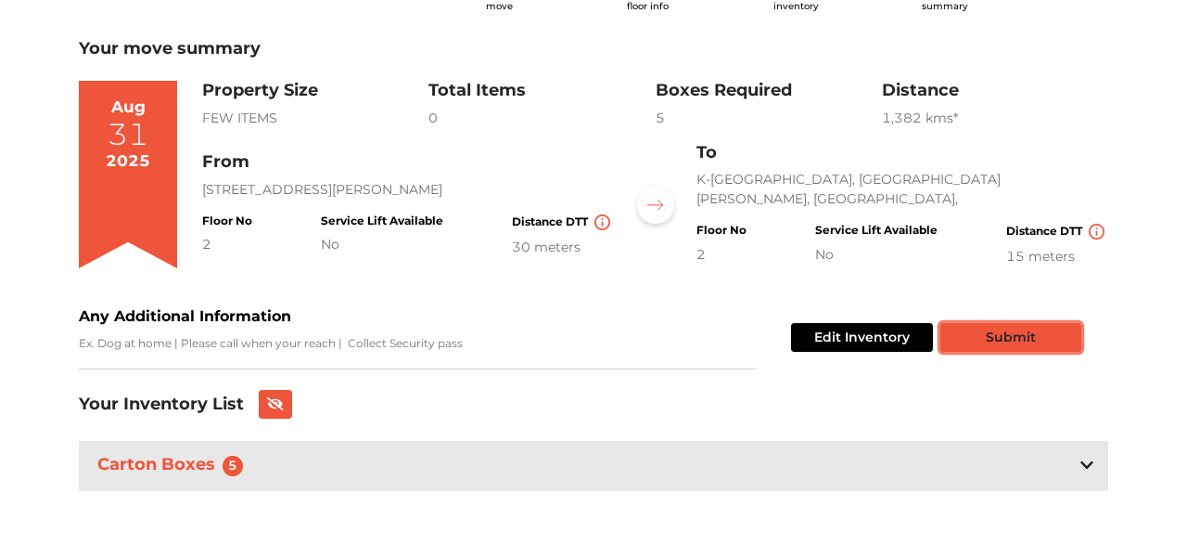
click at [1027, 331] on button "Submit" at bounding box center [1011, 337] width 141 height 29
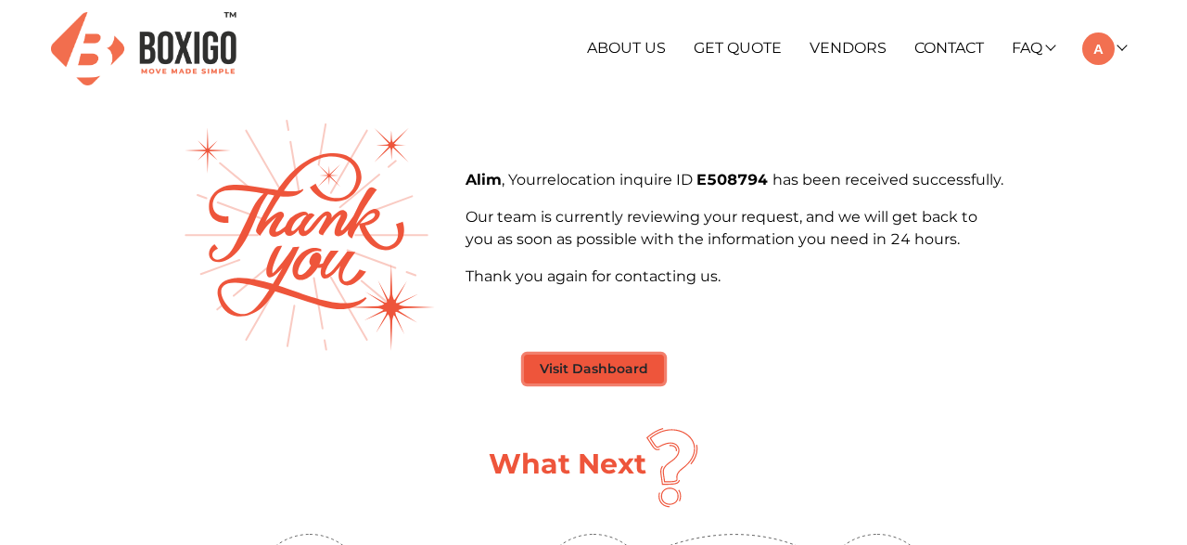
click at [619, 370] on button "Visit Dashboard" at bounding box center [594, 368] width 140 height 29
